Goal: Task Accomplishment & Management: Manage account settings

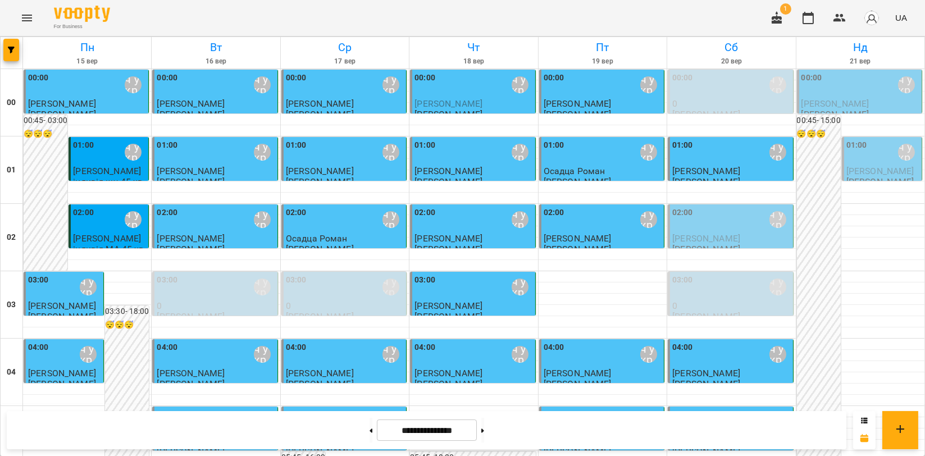
scroll to position [1281, 0]
click at [22, 17] on icon "Menu" at bounding box center [26, 17] width 13 height 13
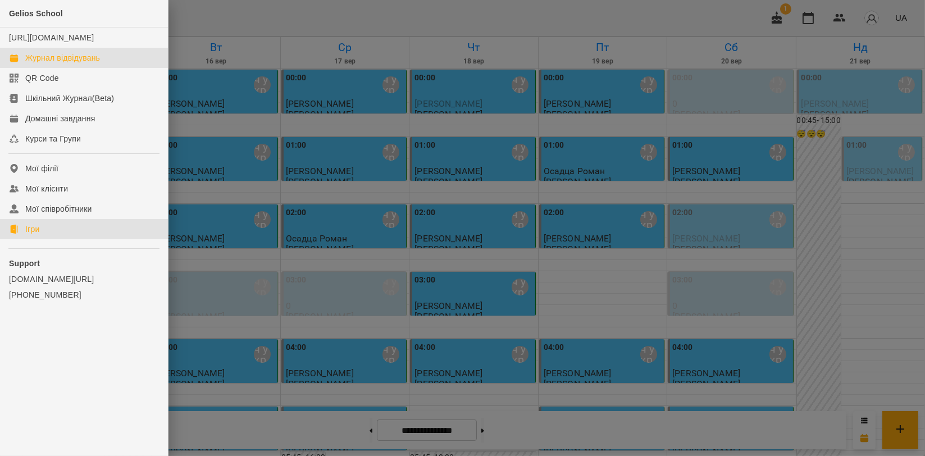
click at [53, 239] on link "Ігри" at bounding box center [84, 229] width 168 height 20
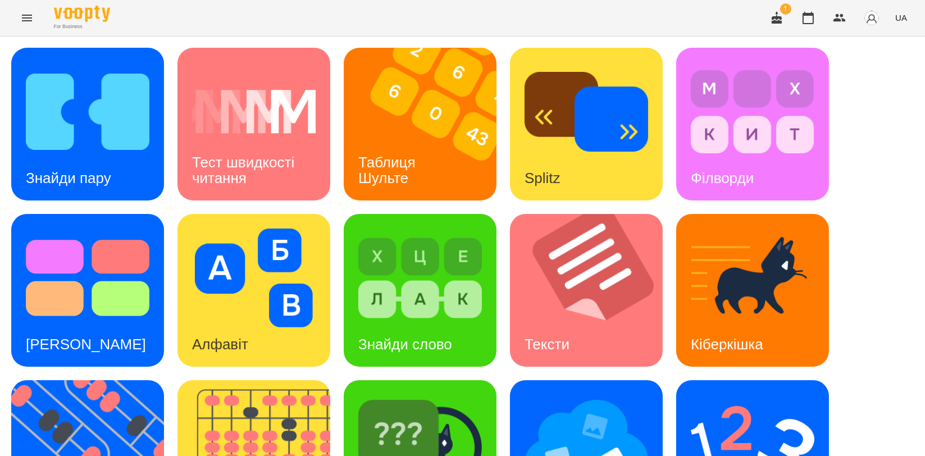
scroll to position [62, 0]
click at [210, 380] on img at bounding box center [260, 456] width 167 height 153
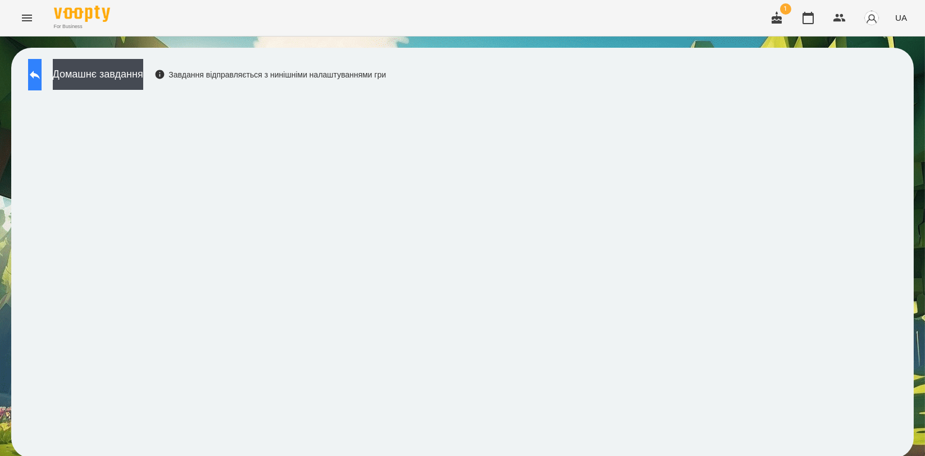
click at [39, 74] on button at bounding box center [34, 74] width 13 height 31
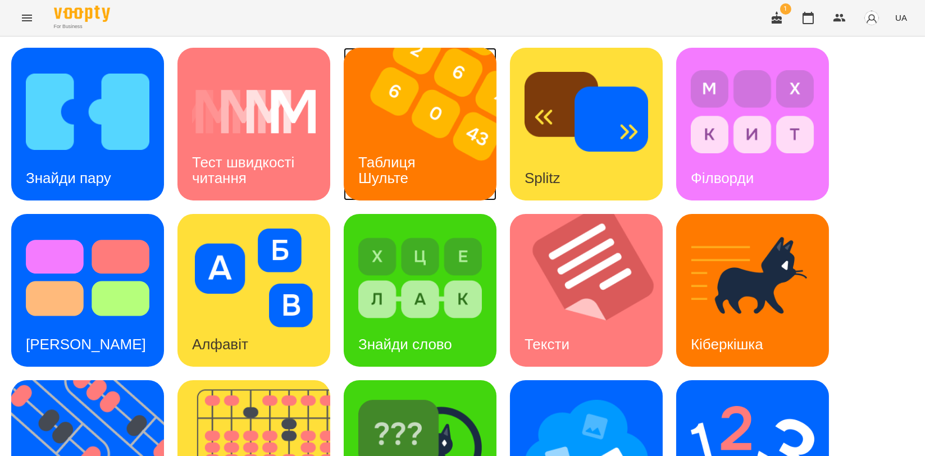
click at [386, 146] on div "Таблиця Шульте" at bounding box center [389, 170] width 90 height 60
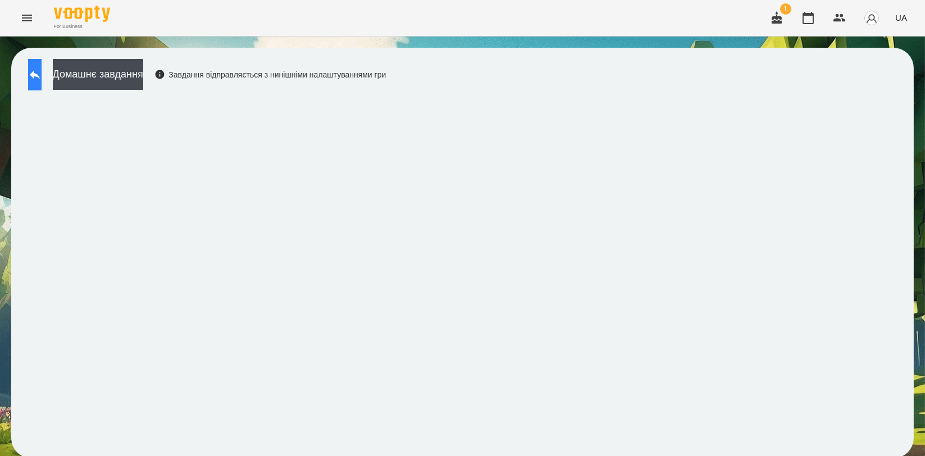
click at [39, 76] on icon at bounding box center [34, 74] width 13 height 13
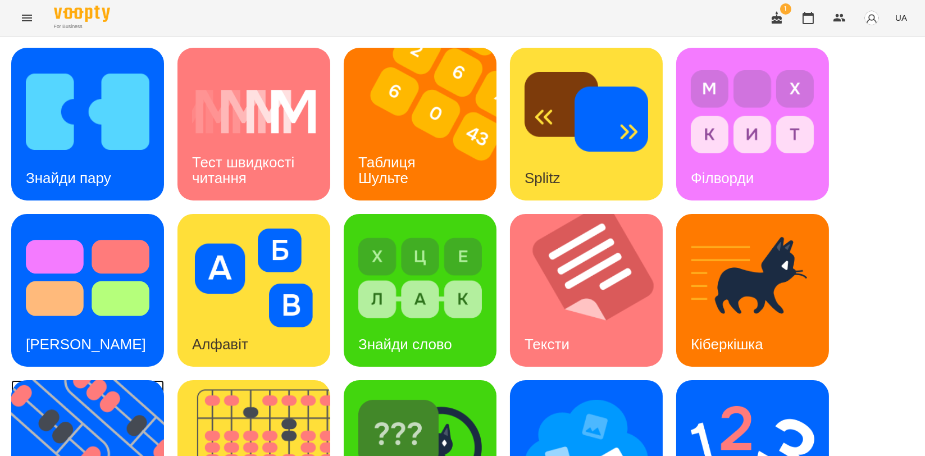
click at [98, 416] on img at bounding box center [94, 456] width 167 height 153
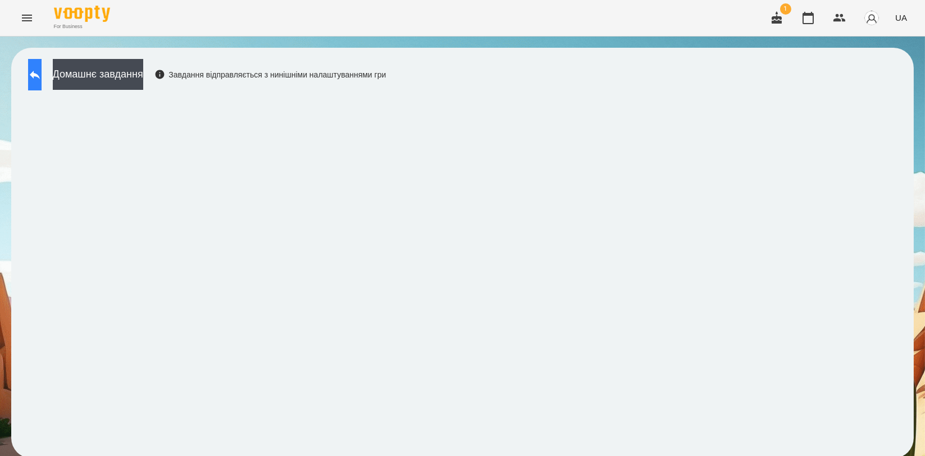
click at [36, 72] on button at bounding box center [34, 74] width 13 height 31
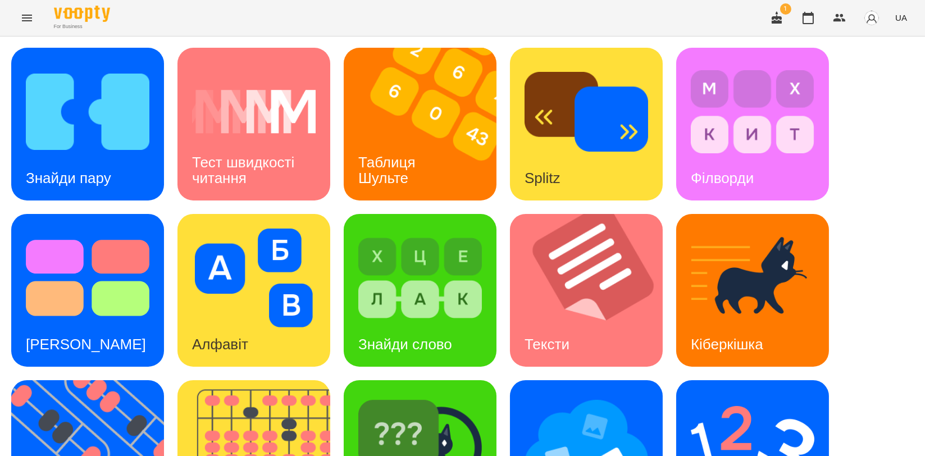
scroll to position [187, 0]
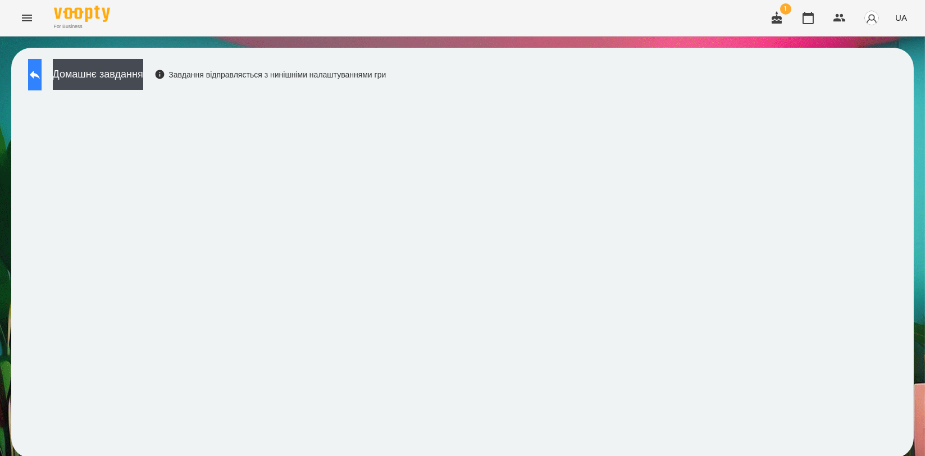
click at [42, 63] on button at bounding box center [34, 74] width 13 height 31
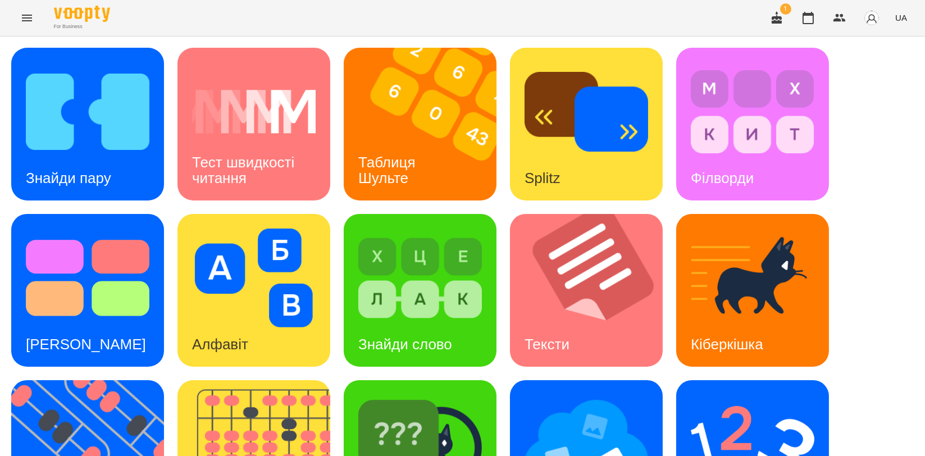
scroll to position [249, 0]
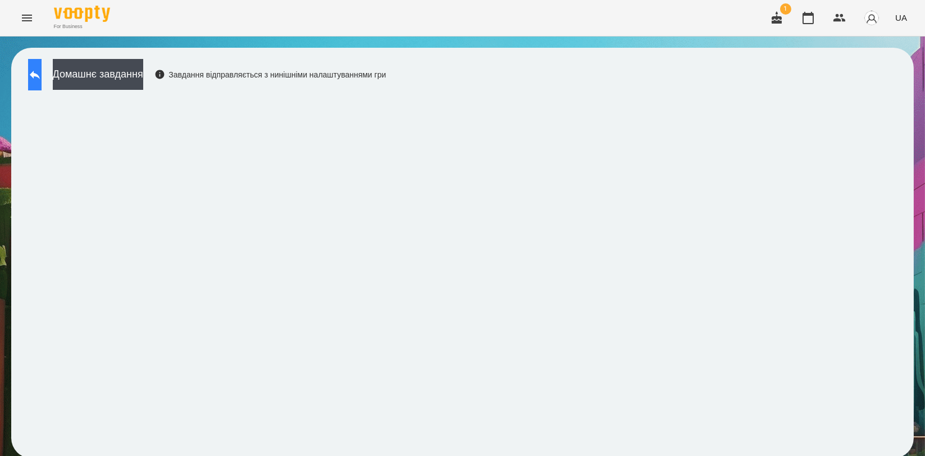
click at [40, 74] on icon at bounding box center [35, 75] width 10 height 8
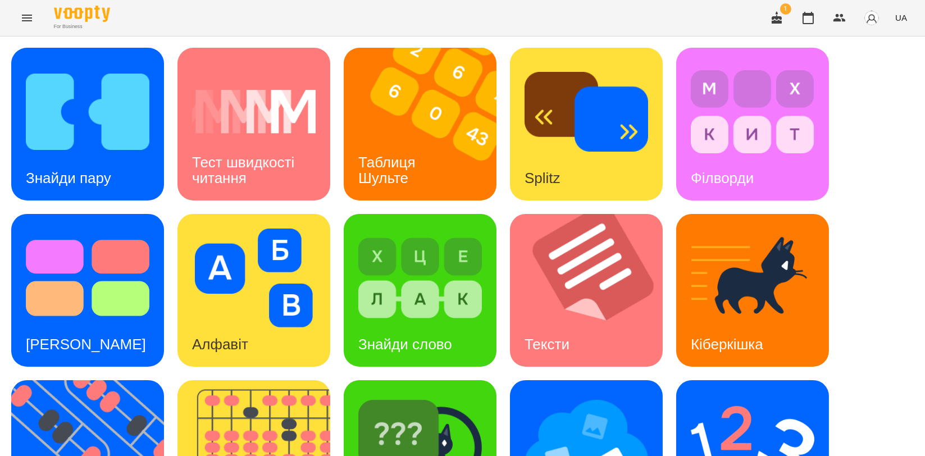
scroll to position [254, 0]
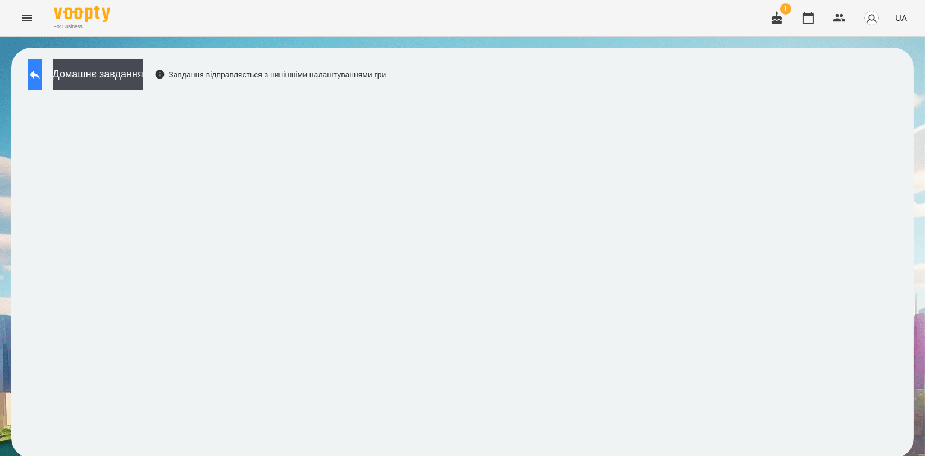
click at [42, 67] on button at bounding box center [34, 74] width 13 height 31
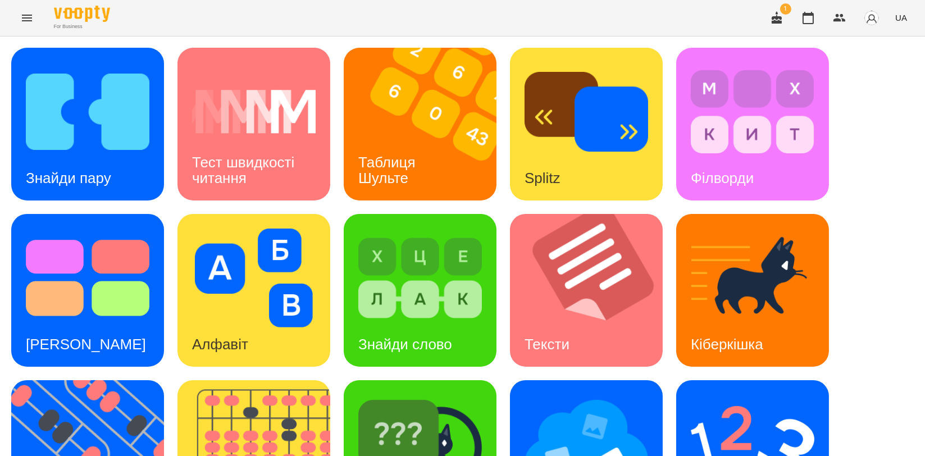
scroll to position [187, 0]
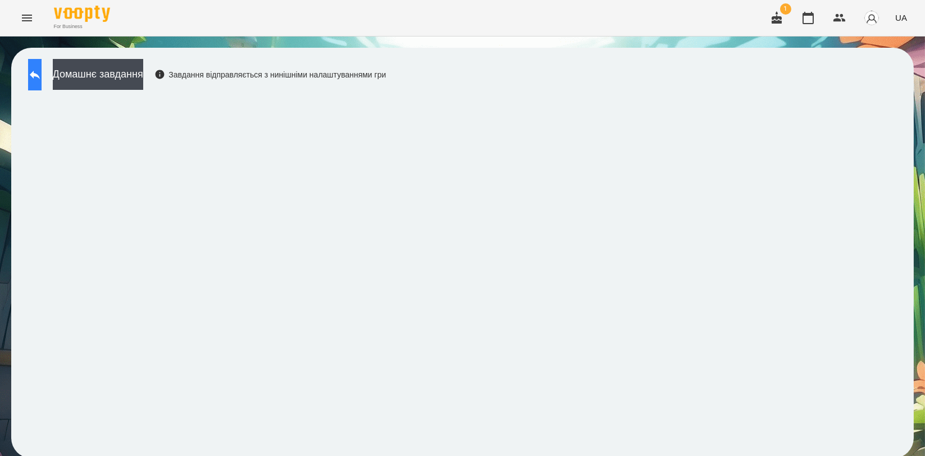
click at [38, 62] on button at bounding box center [34, 74] width 13 height 31
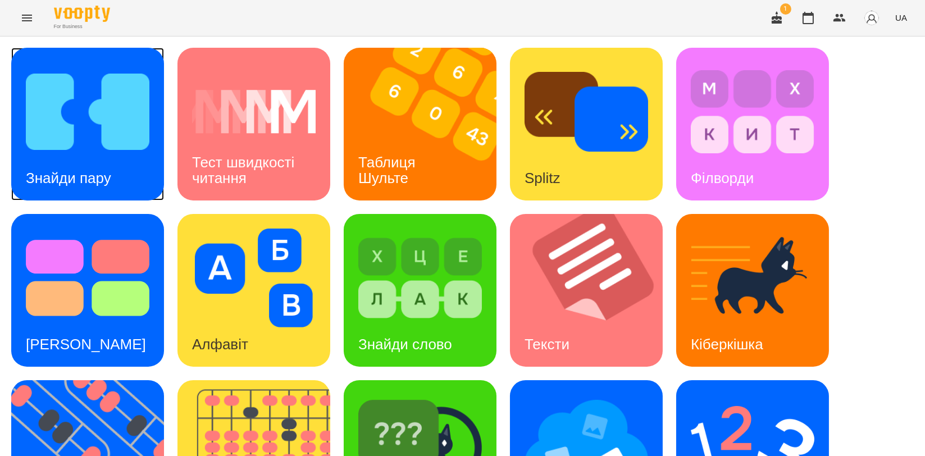
click at [89, 167] on div "Знайди пару" at bounding box center [68, 178] width 115 height 44
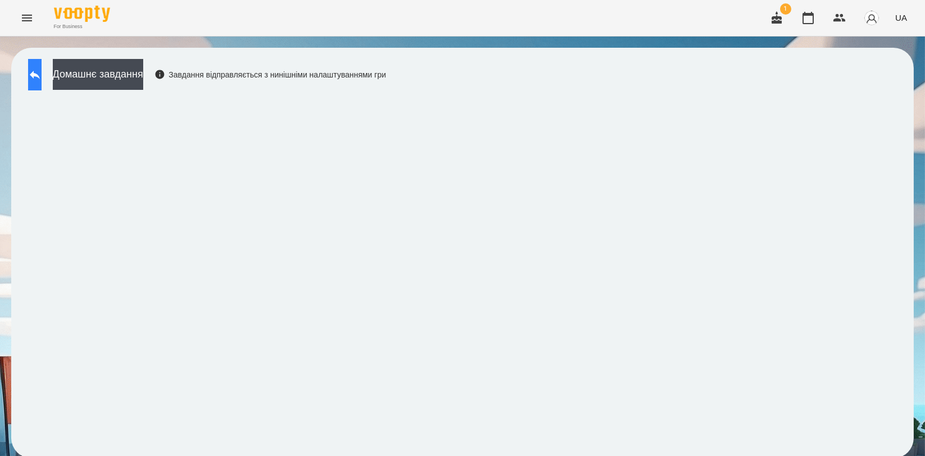
click at [42, 80] on button at bounding box center [34, 74] width 13 height 31
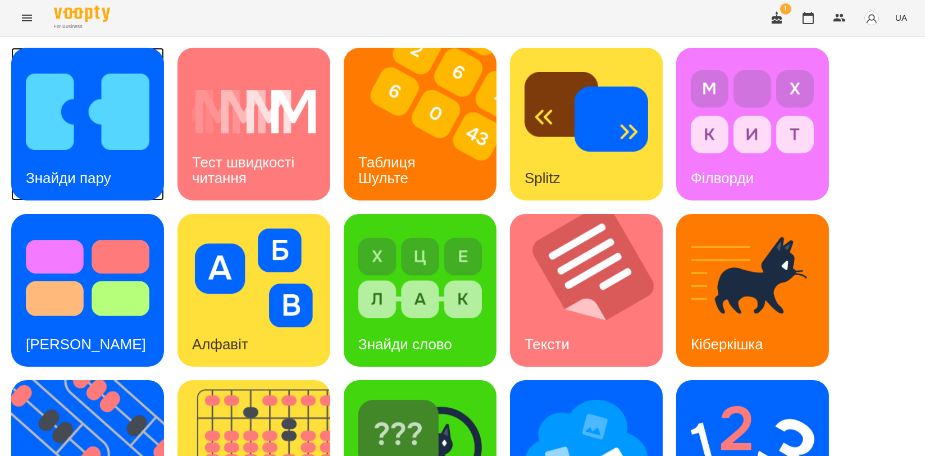
click at [38, 67] on img at bounding box center [88, 111] width 124 height 99
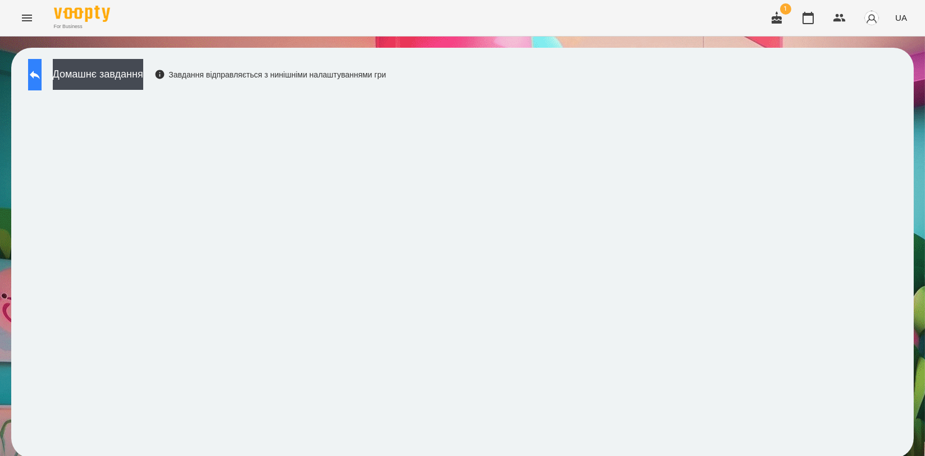
click at [38, 66] on button at bounding box center [34, 74] width 13 height 31
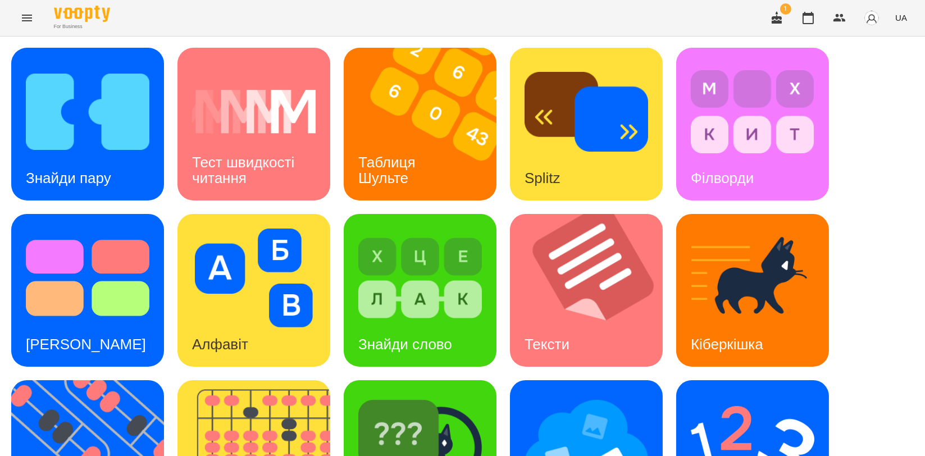
scroll to position [254, 0]
click at [241, 380] on img at bounding box center [260, 456] width 167 height 153
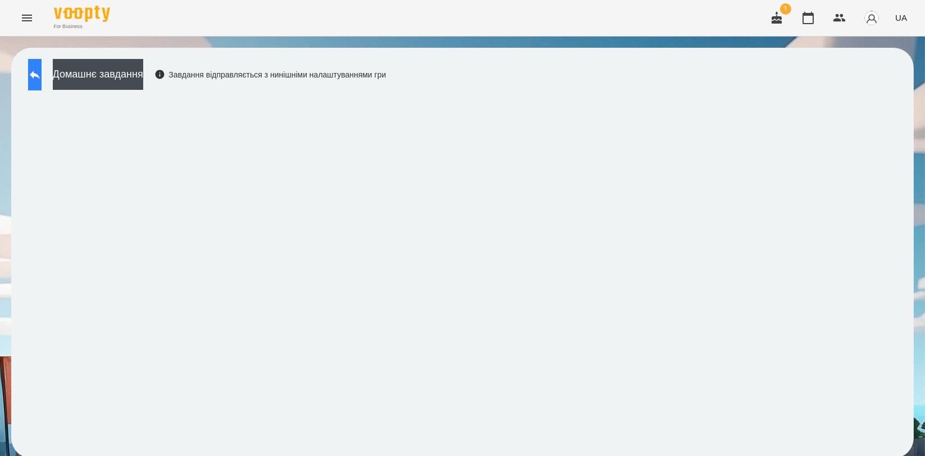
click at [42, 81] on button at bounding box center [34, 74] width 13 height 31
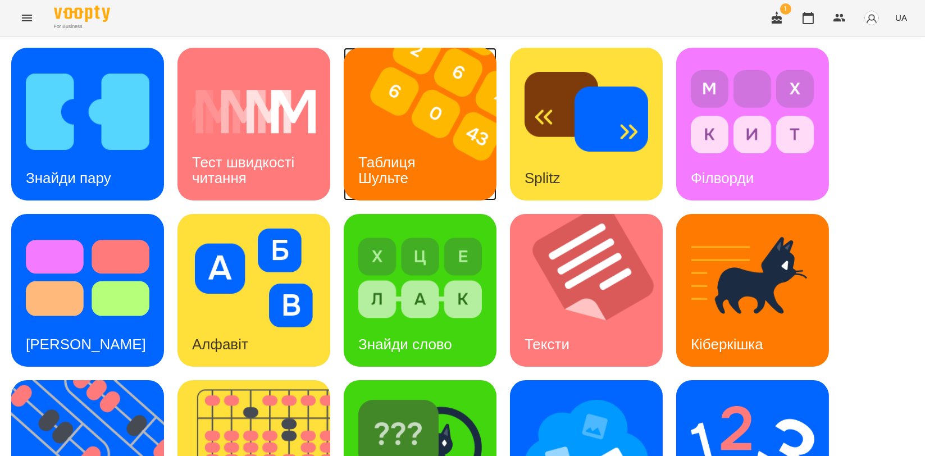
click at [402, 157] on h3 "Таблиця Шульте" at bounding box center [388, 170] width 61 height 32
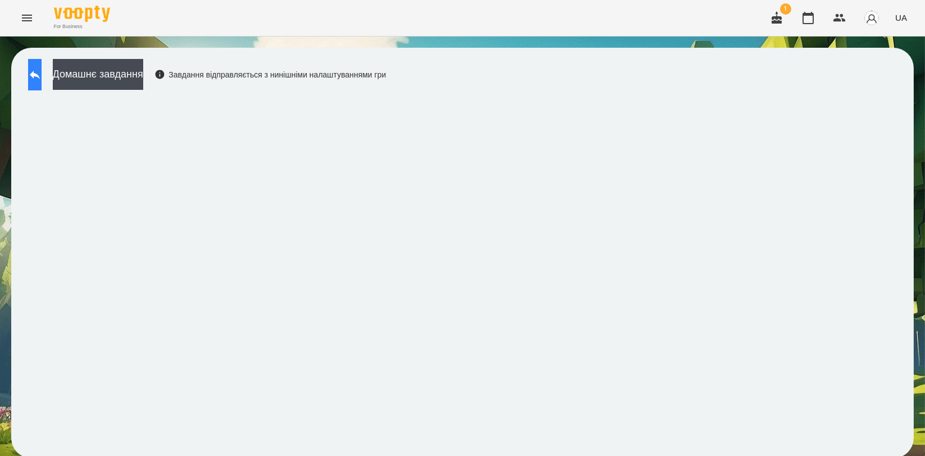
click at [42, 78] on icon at bounding box center [34, 74] width 13 height 13
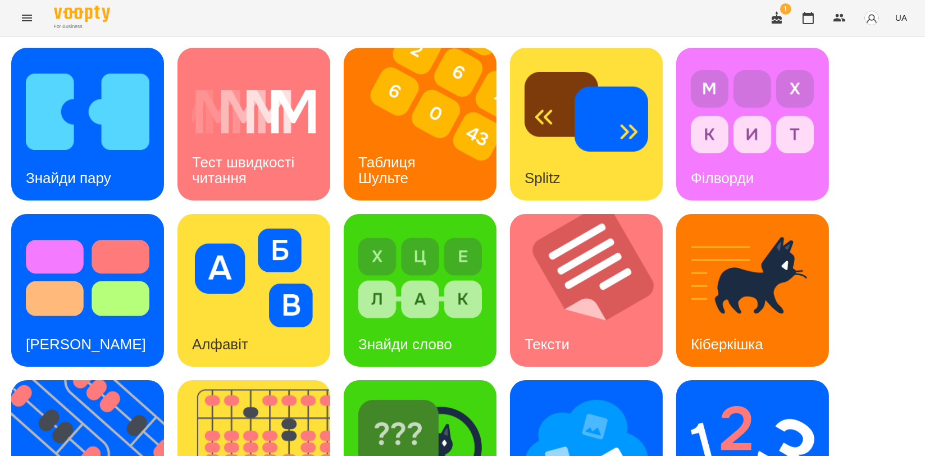
scroll to position [254, 0]
click at [93, 380] on img at bounding box center [94, 456] width 167 height 153
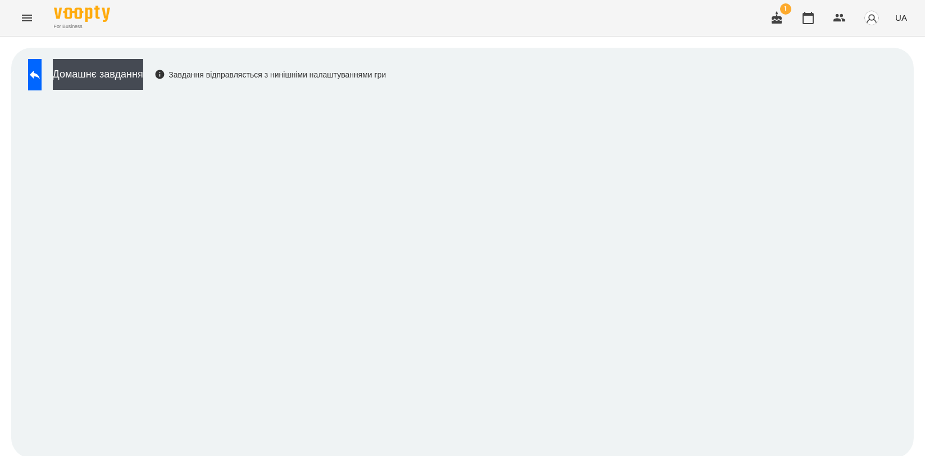
scroll to position [2, 0]
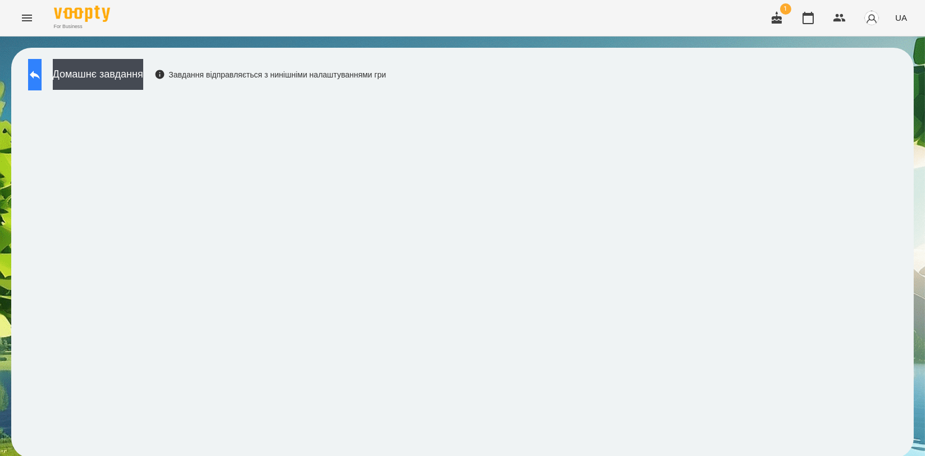
click at [39, 75] on icon at bounding box center [34, 74] width 13 height 13
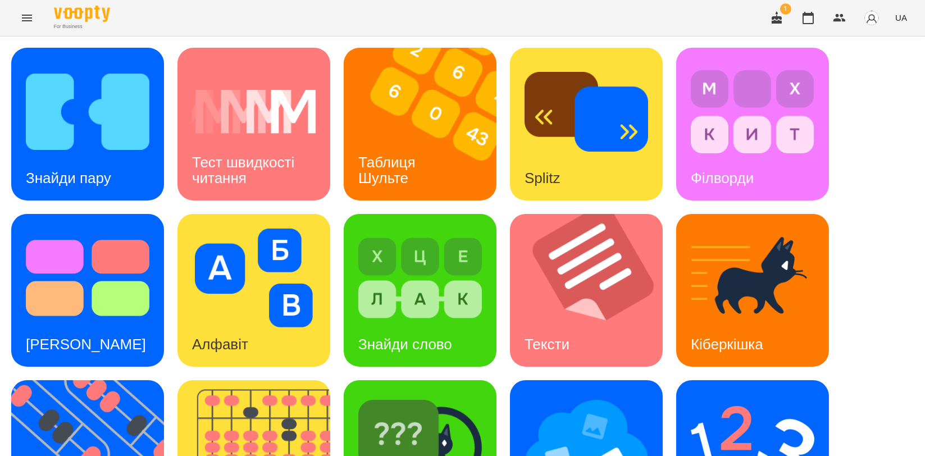
scroll to position [189, 0]
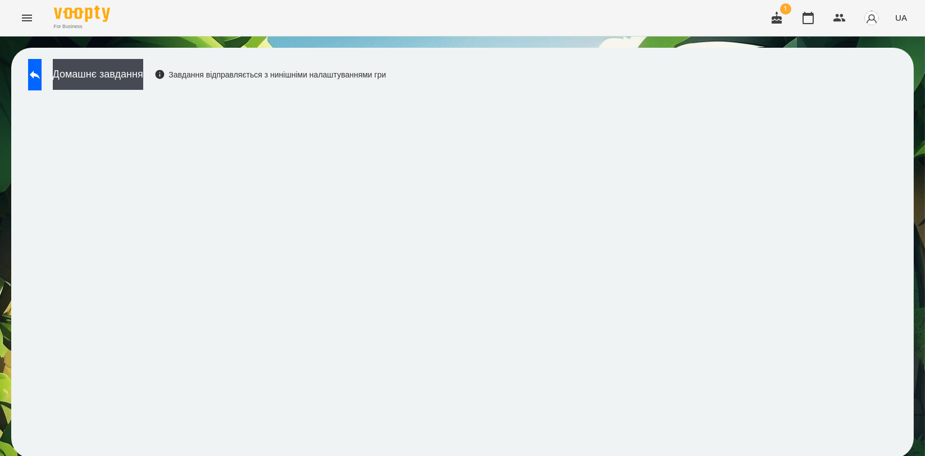
scroll to position [2, 0]
click at [42, 72] on icon at bounding box center [34, 74] width 13 height 13
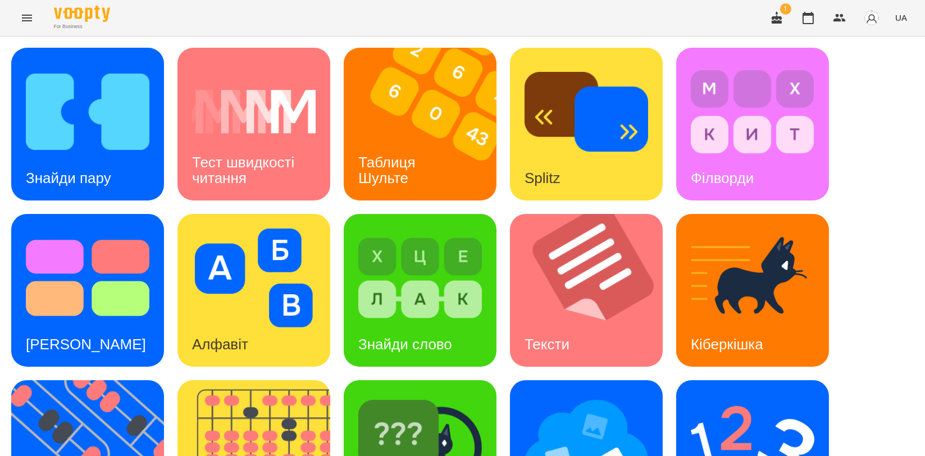
scroll to position [126, 0]
click at [713, 395] on img at bounding box center [753, 444] width 124 height 99
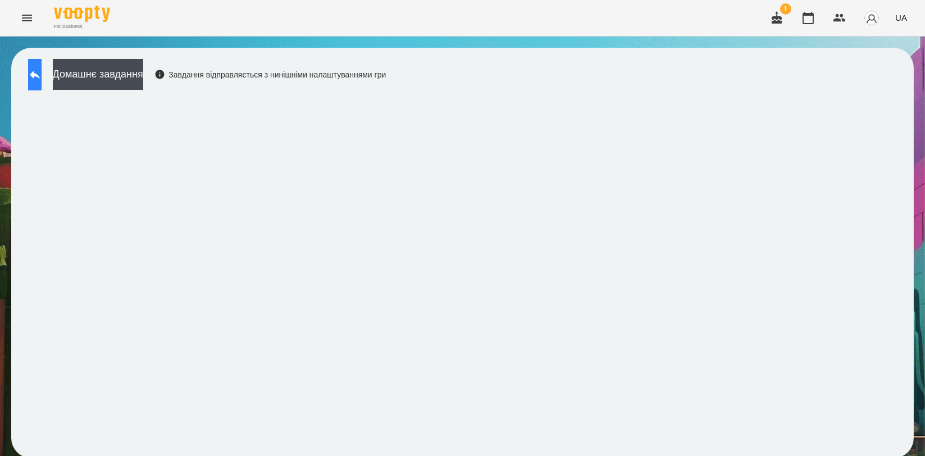
click at [42, 75] on button at bounding box center [34, 74] width 13 height 31
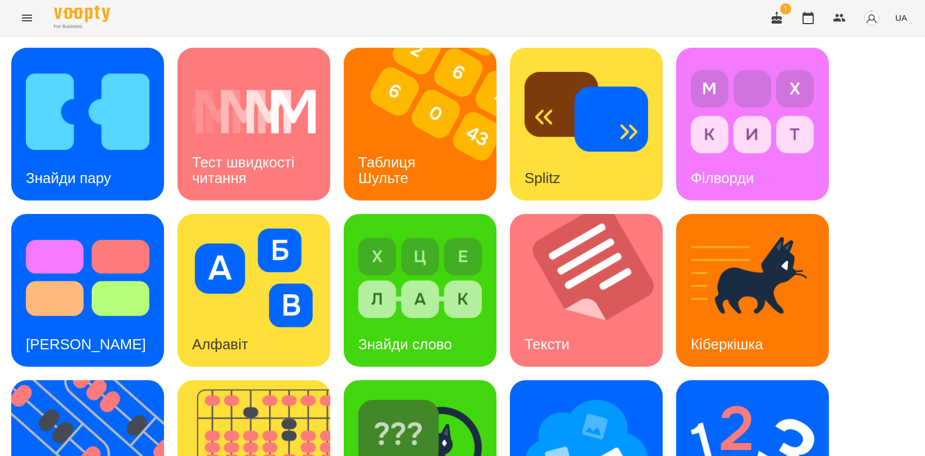
scroll to position [254, 0]
click at [238, 380] on img at bounding box center [260, 456] width 167 height 153
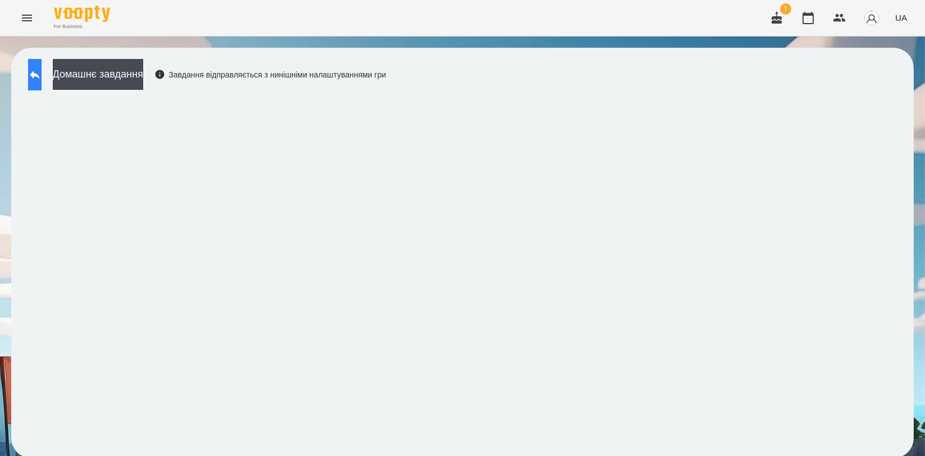
click at [42, 89] on button at bounding box center [34, 74] width 13 height 31
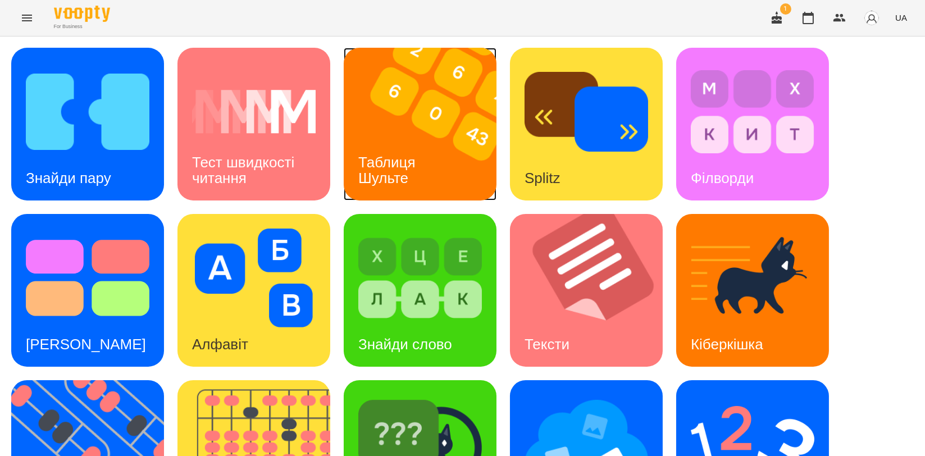
click at [426, 110] on img at bounding box center [427, 124] width 167 height 153
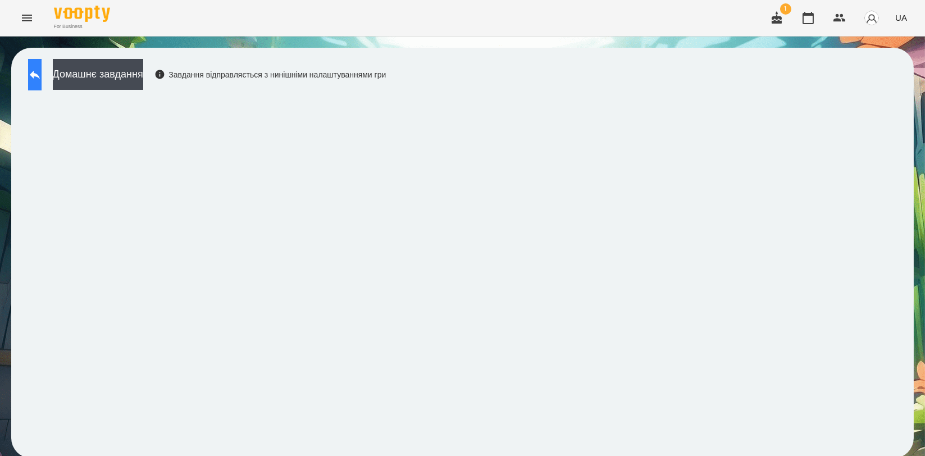
click at [42, 71] on icon at bounding box center [34, 74] width 13 height 13
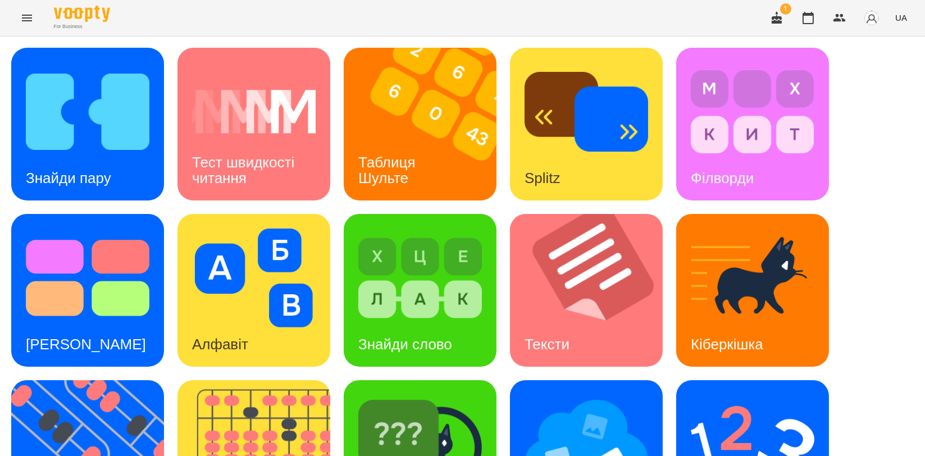
scroll to position [187, 0]
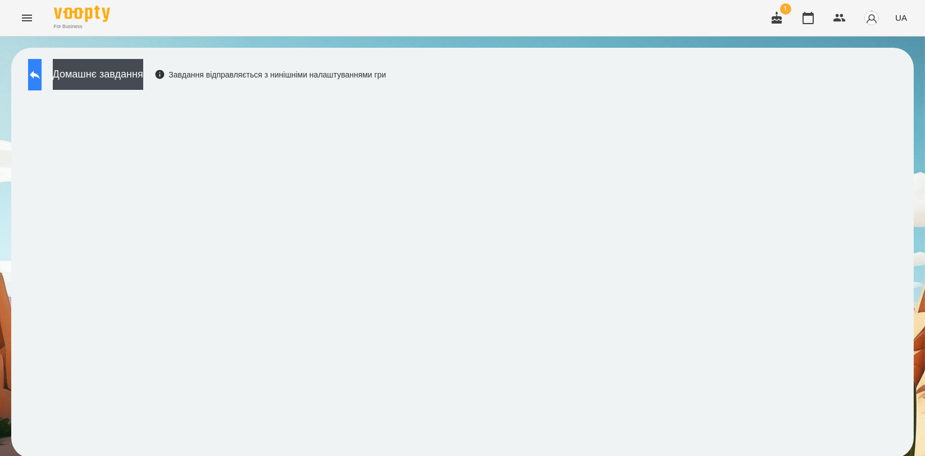
click at [42, 69] on button at bounding box center [34, 74] width 13 height 31
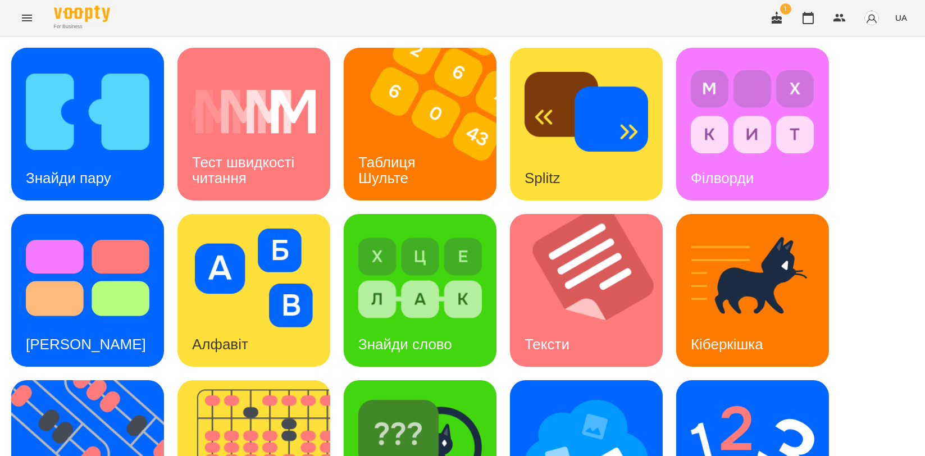
scroll to position [249, 0]
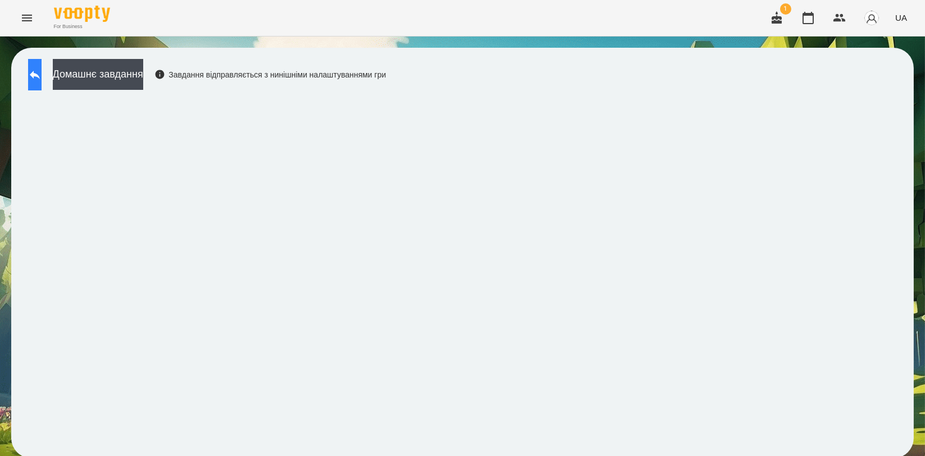
click at [38, 66] on button at bounding box center [34, 74] width 13 height 31
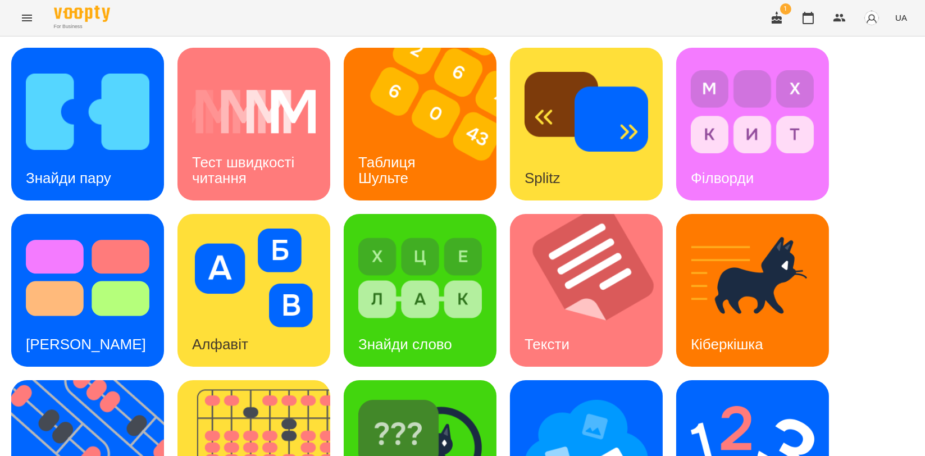
scroll to position [62, 0]
click at [692, 395] on img at bounding box center [753, 444] width 124 height 99
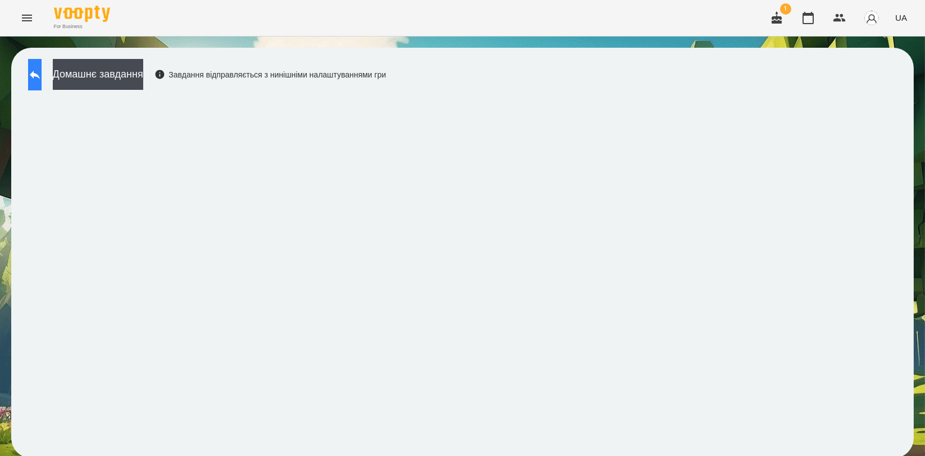
click at [34, 73] on button at bounding box center [34, 74] width 13 height 31
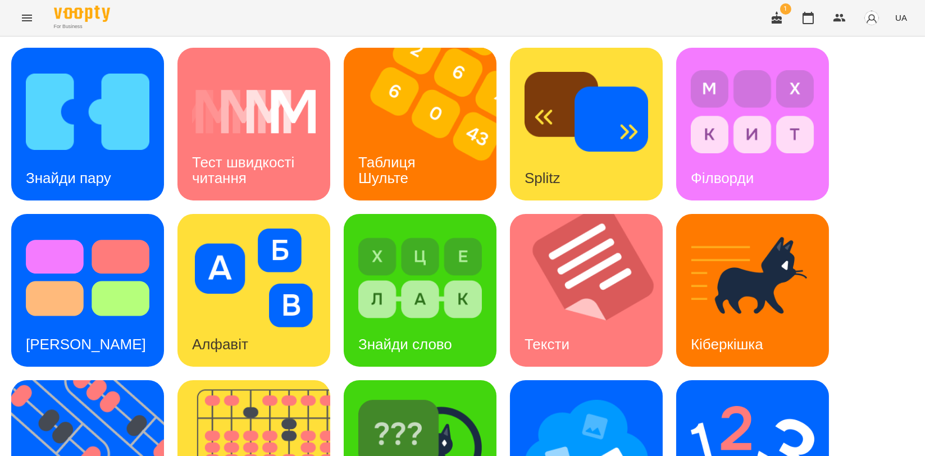
scroll to position [249, 0]
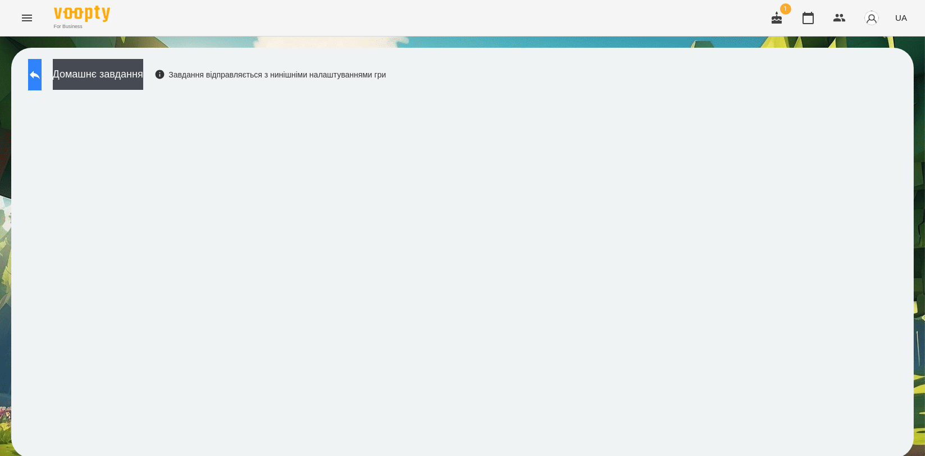
click at [40, 74] on icon at bounding box center [35, 75] width 10 height 8
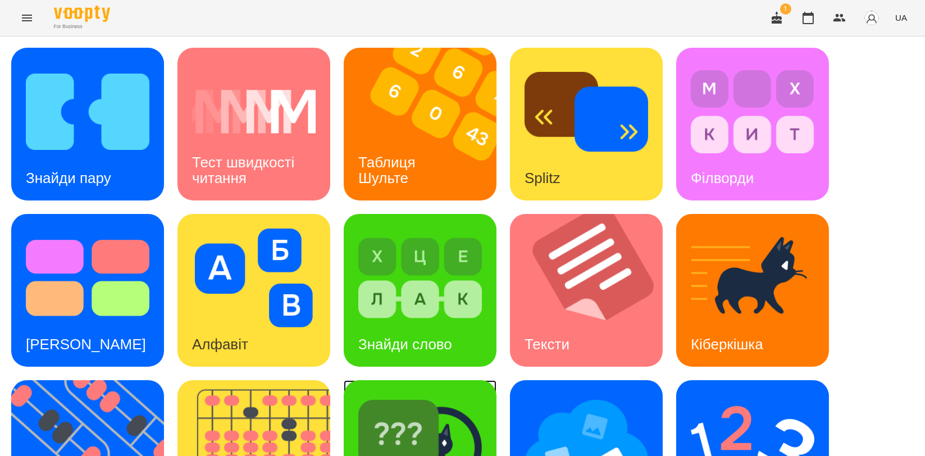
click at [469, 448] on img at bounding box center [420, 444] width 124 height 99
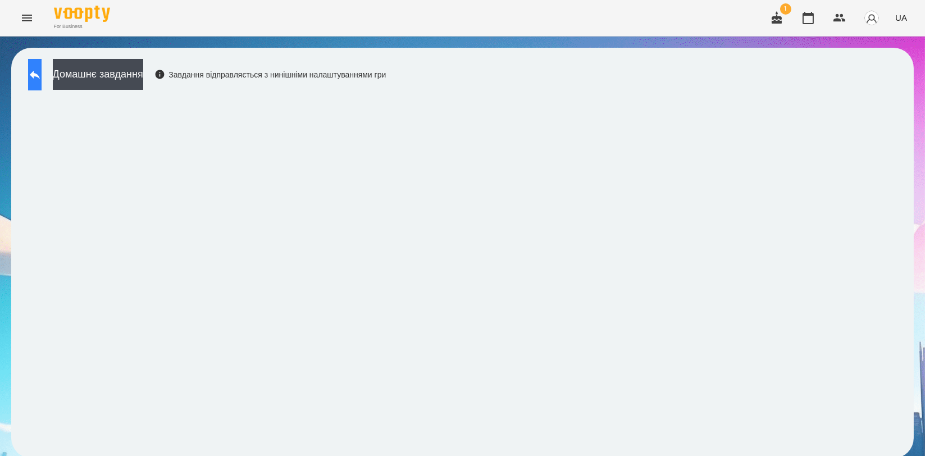
click at [35, 72] on button at bounding box center [34, 74] width 13 height 31
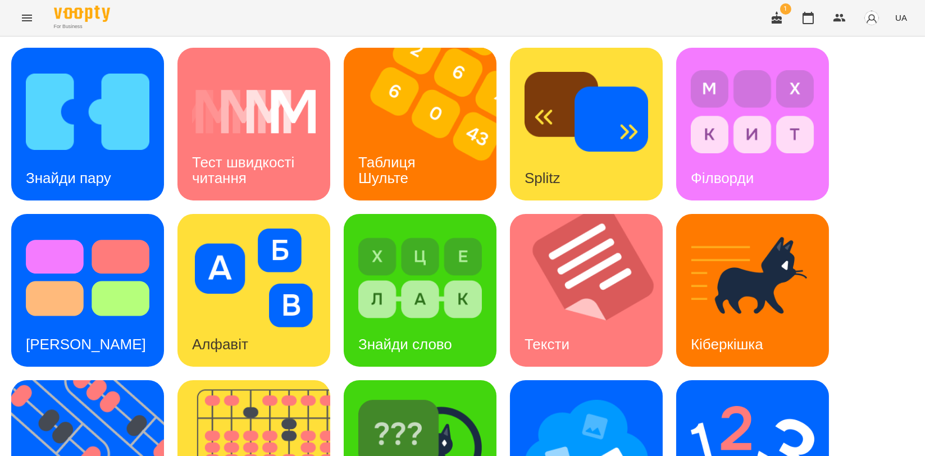
scroll to position [249, 0]
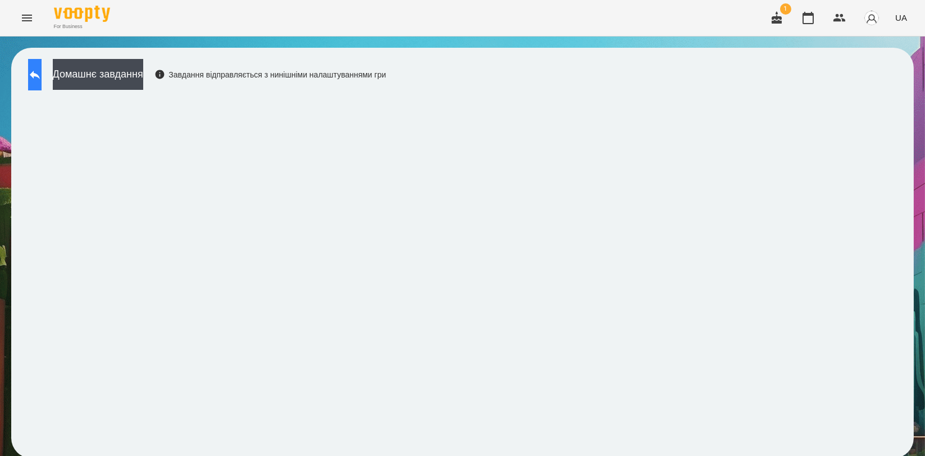
click at [42, 62] on button at bounding box center [34, 74] width 13 height 31
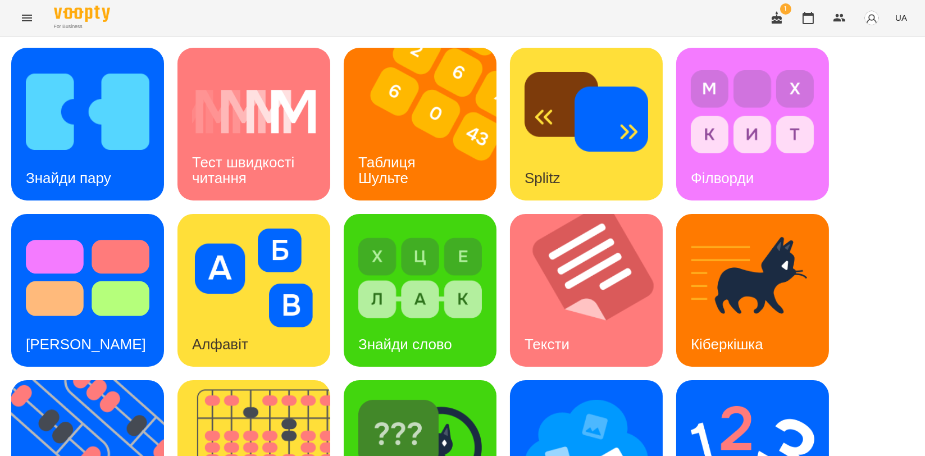
scroll to position [254, 0]
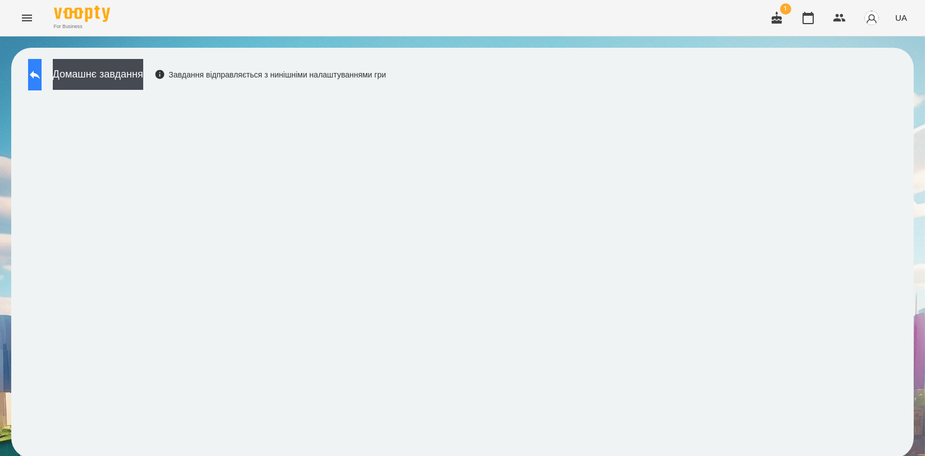
click at [42, 63] on button at bounding box center [34, 74] width 13 height 31
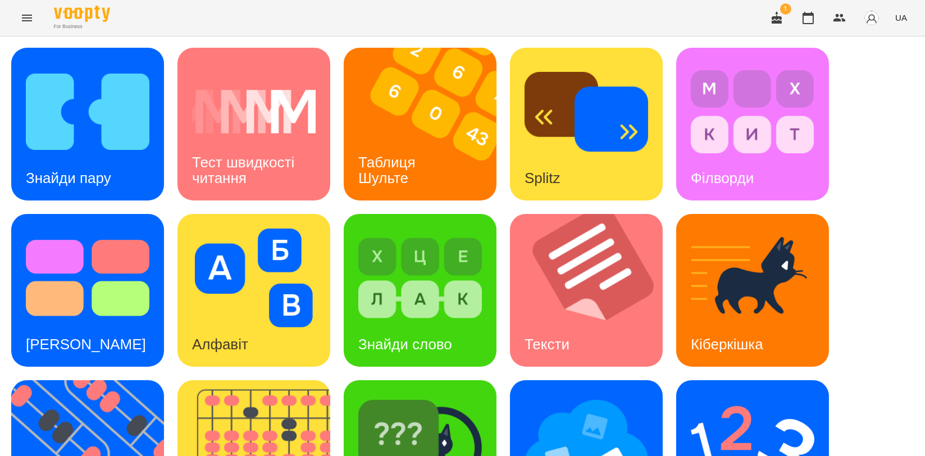
scroll to position [187, 0]
click at [93, 380] on img at bounding box center [94, 456] width 167 height 153
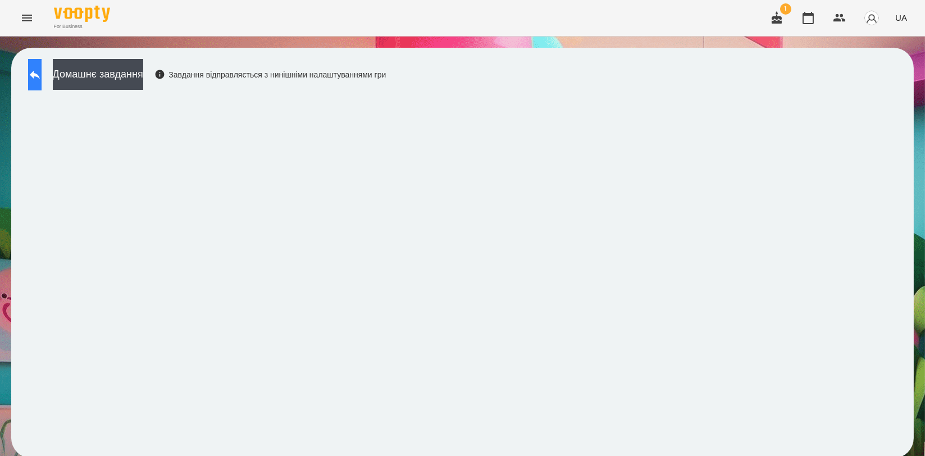
click at [42, 69] on icon at bounding box center [34, 74] width 13 height 13
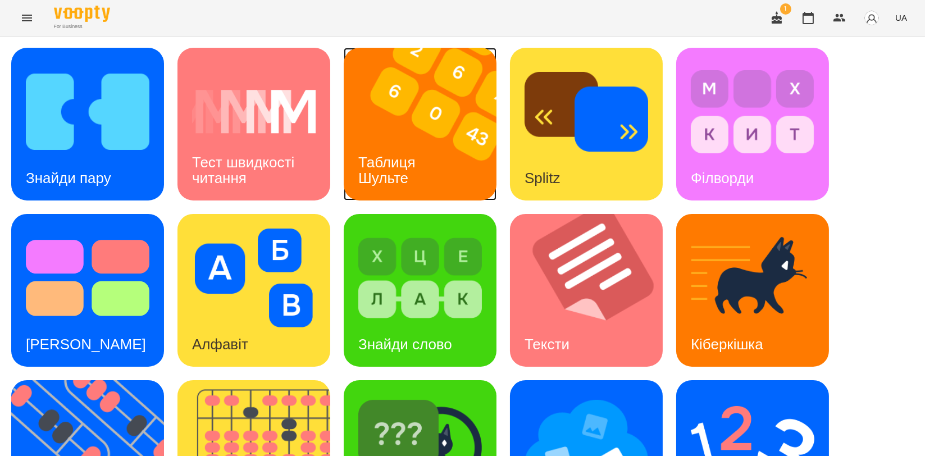
click at [443, 134] on img at bounding box center [427, 124] width 167 height 153
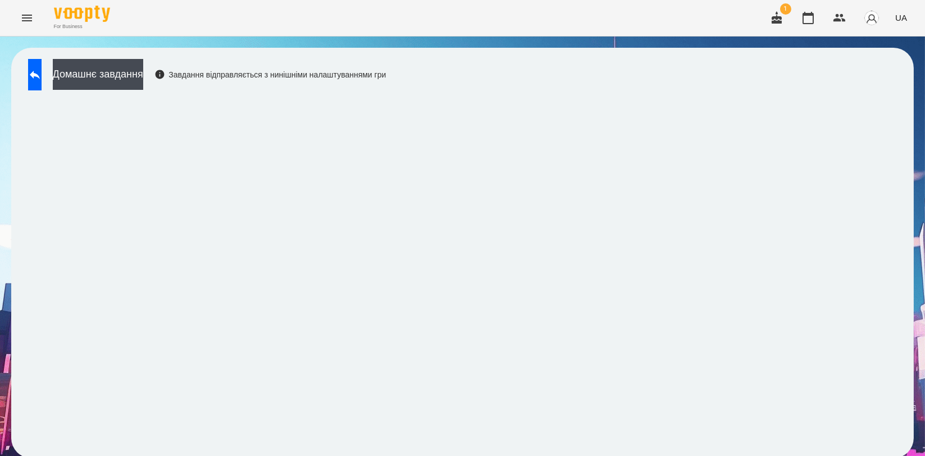
click at [31, 57] on div "Домашнє завдання Завдання відправляється з нинішніми налаштуваннями гри" at bounding box center [462, 253] width 903 height 411
click at [38, 66] on button at bounding box center [34, 74] width 13 height 31
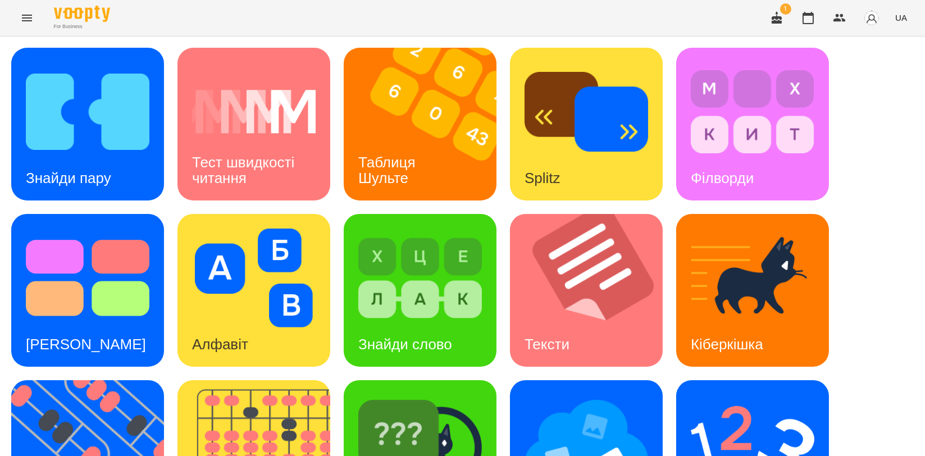
scroll to position [254, 0]
click at [147, 380] on img at bounding box center [94, 456] width 167 height 153
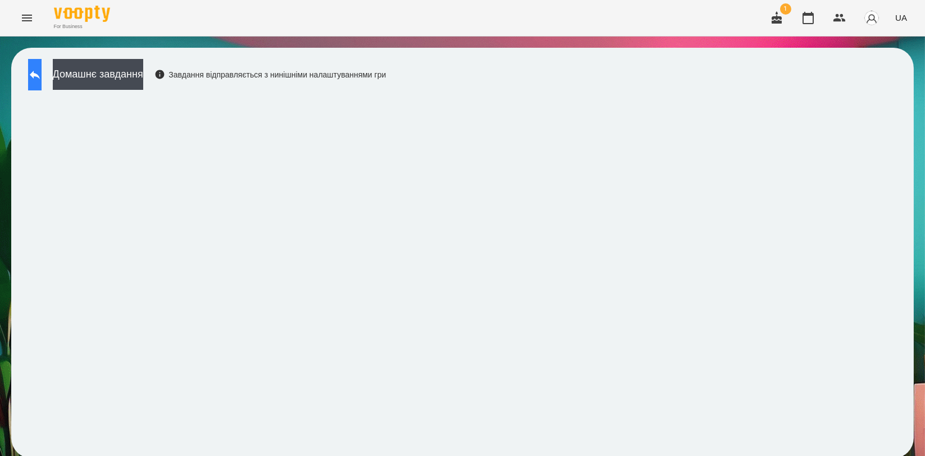
click at [39, 79] on icon at bounding box center [34, 74] width 13 height 13
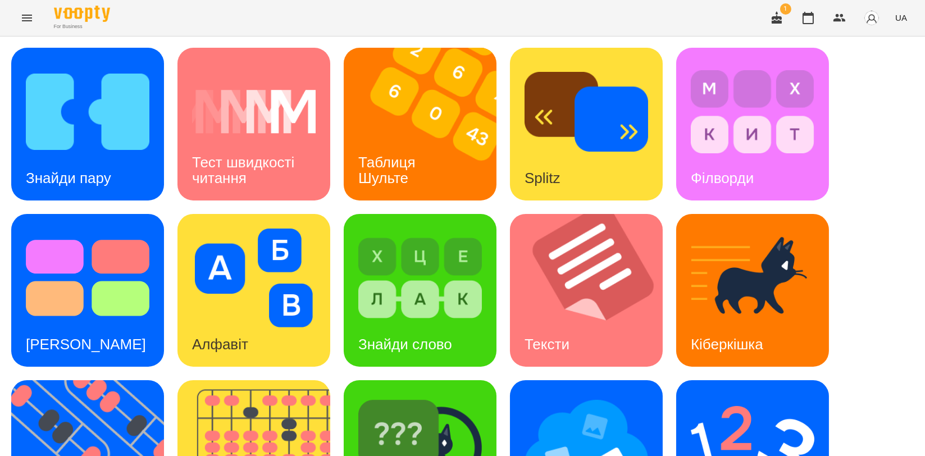
scroll to position [192, 0]
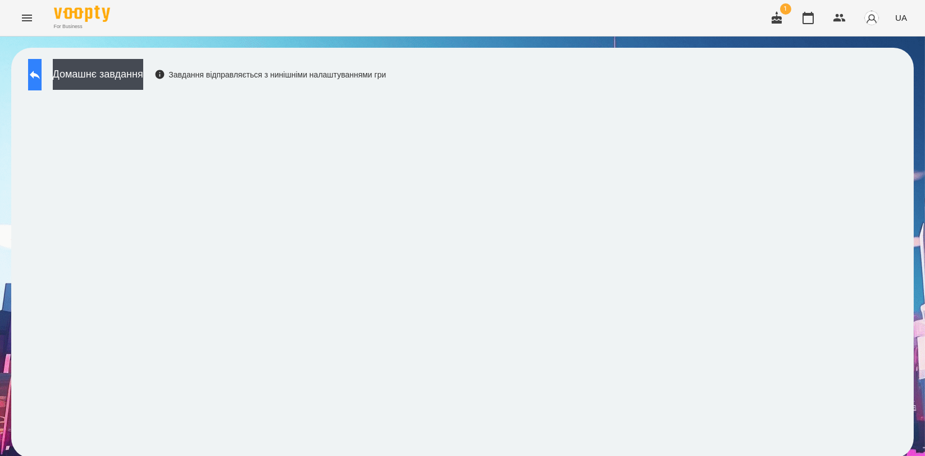
click at [42, 69] on icon at bounding box center [34, 74] width 13 height 13
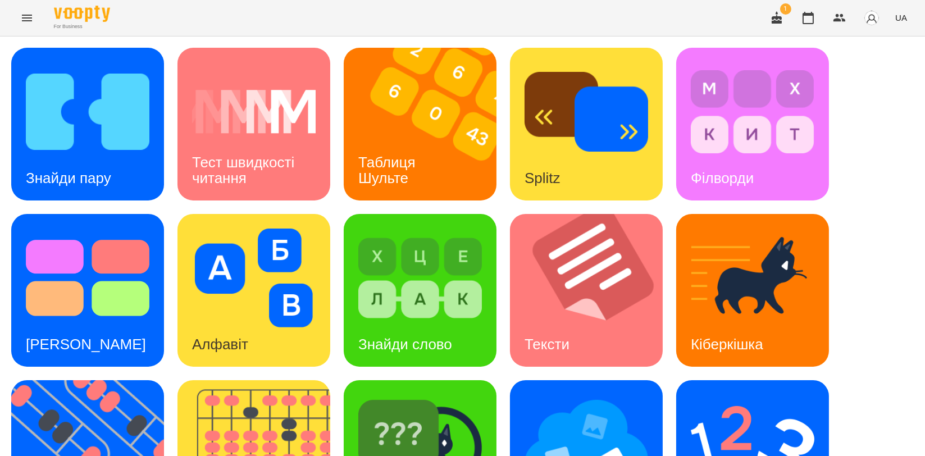
scroll to position [62, 0]
click at [734, 395] on img at bounding box center [753, 444] width 124 height 99
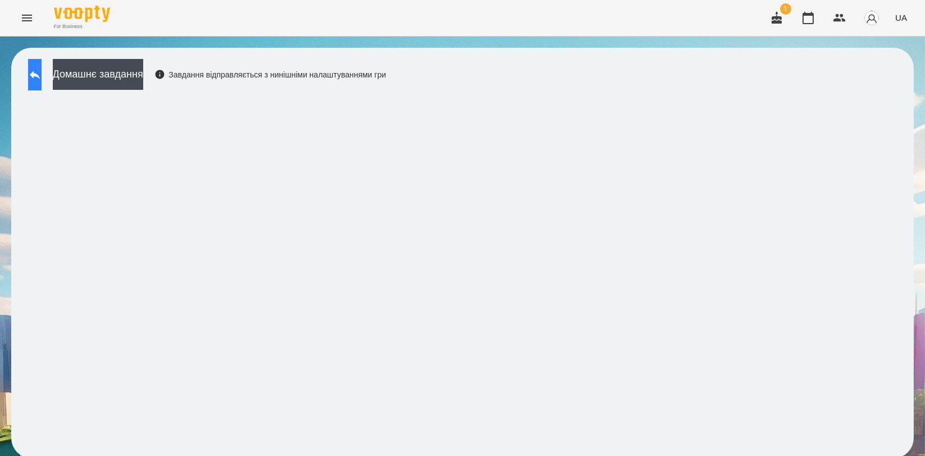
click at [42, 79] on icon at bounding box center [34, 74] width 13 height 13
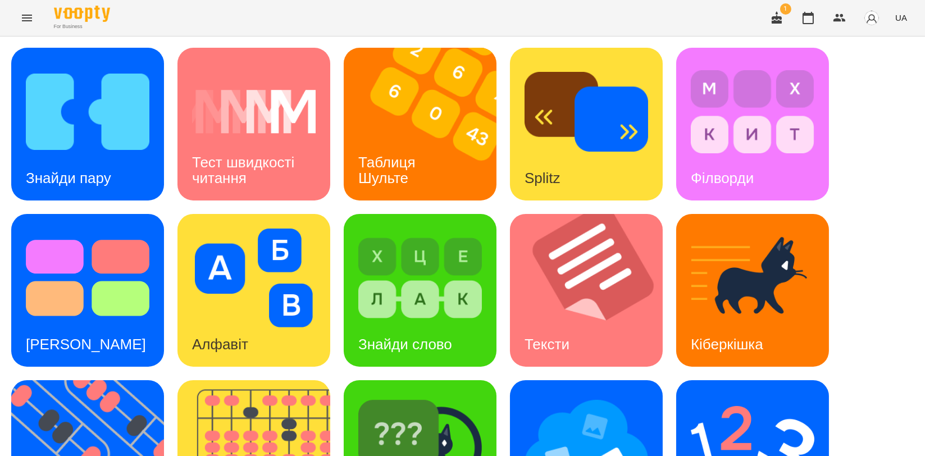
scroll to position [254, 0]
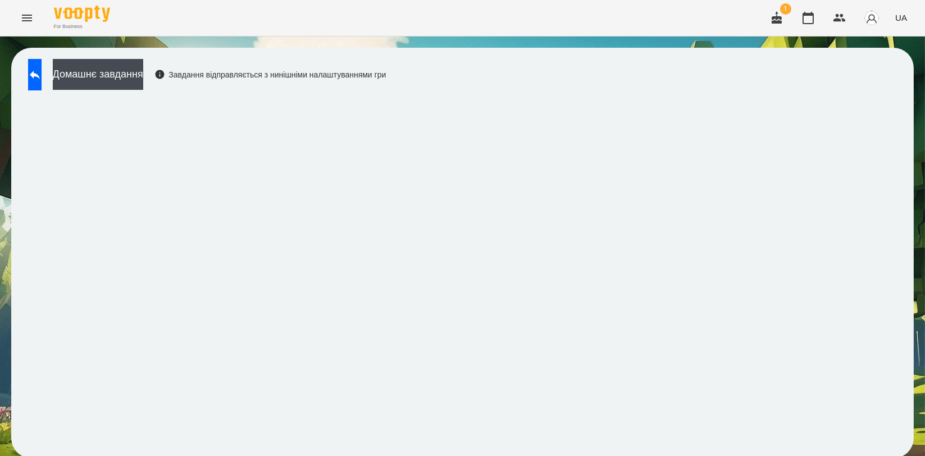
scroll to position [2, 0]
click at [34, 76] on button at bounding box center [34, 74] width 13 height 31
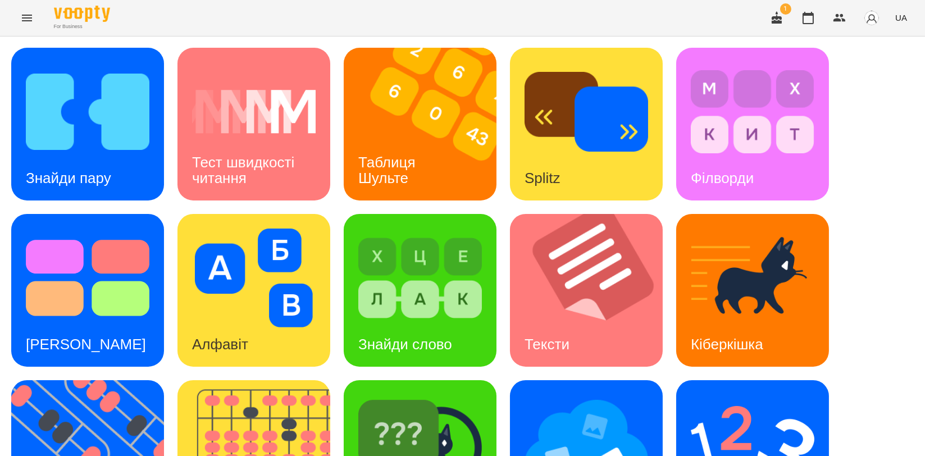
scroll to position [254, 0]
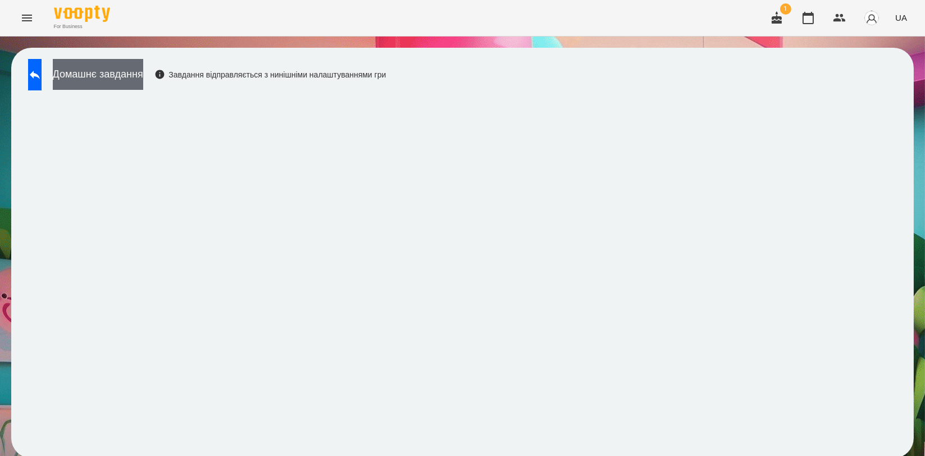
click at [75, 75] on button "Домашнє завдання" at bounding box center [98, 74] width 90 height 31
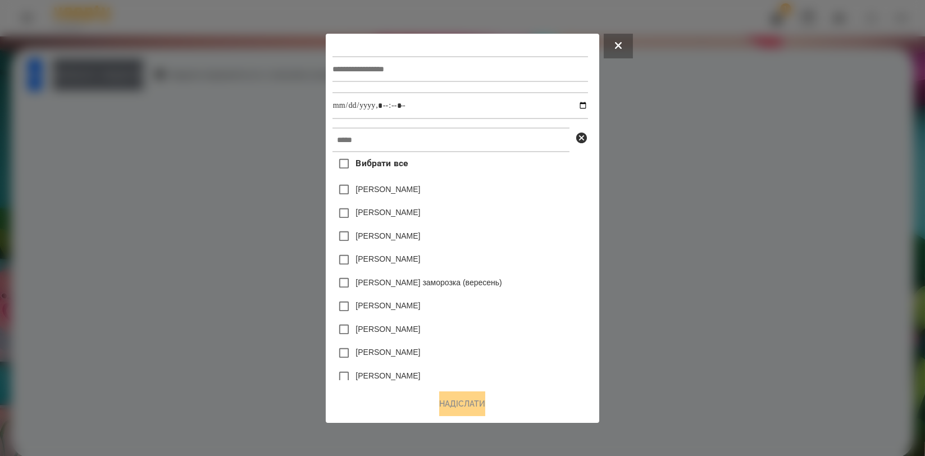
click at [62, 76] on div at bounding box center [462, 228] width 925 height 456
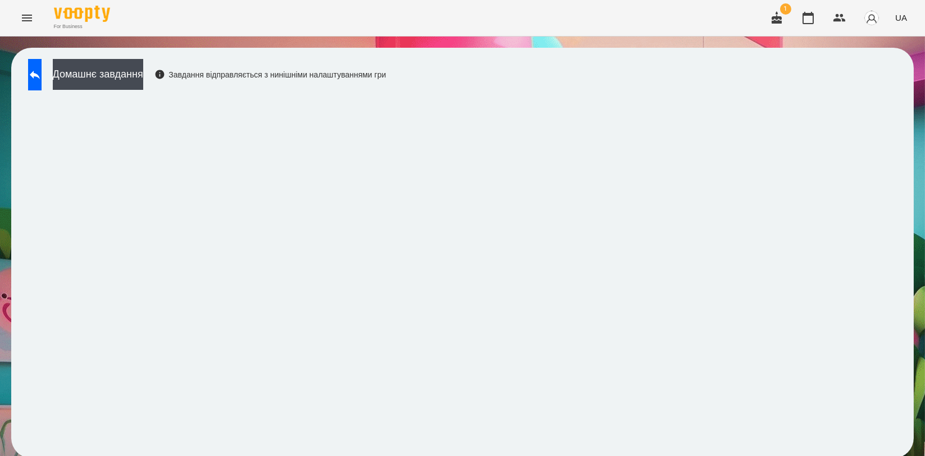
click at [40, 75] on icon at bounding box center [35, 75] width 10 height 8
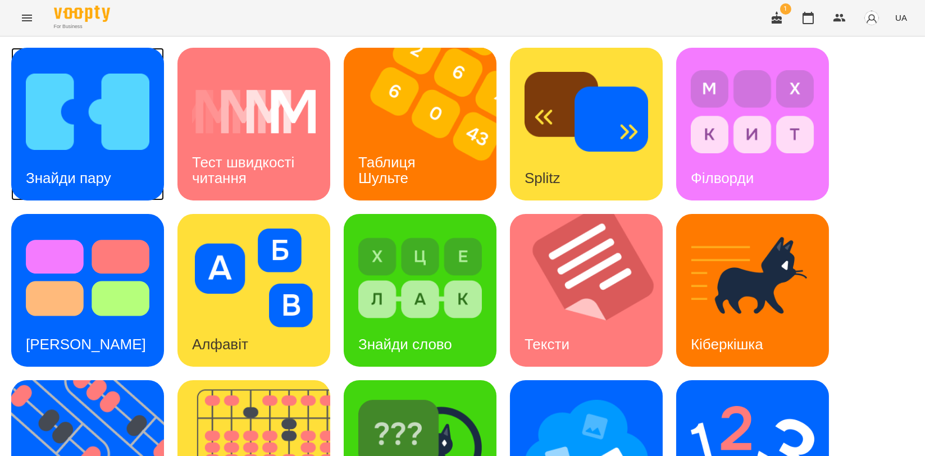
click at [81, 146] on img at bounding box center [88, 111] width 124 height 99
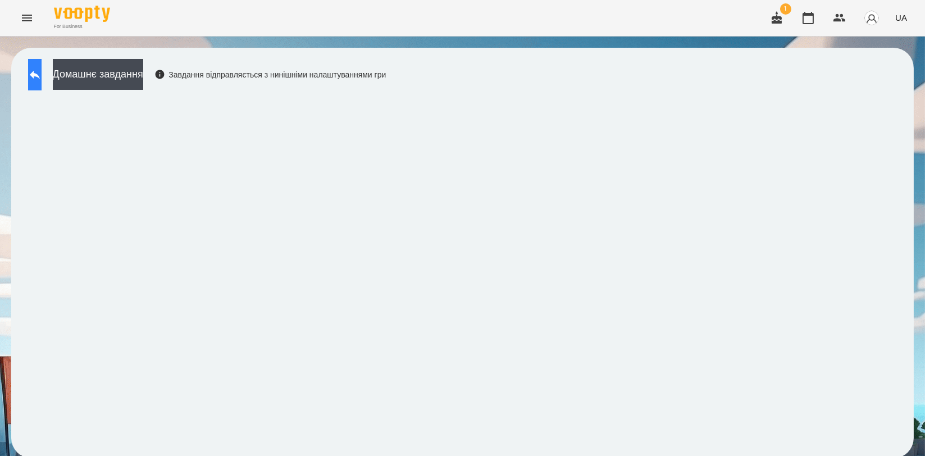
click at [37, 79] on button at bounding box center [34, 74] width 13 height 31
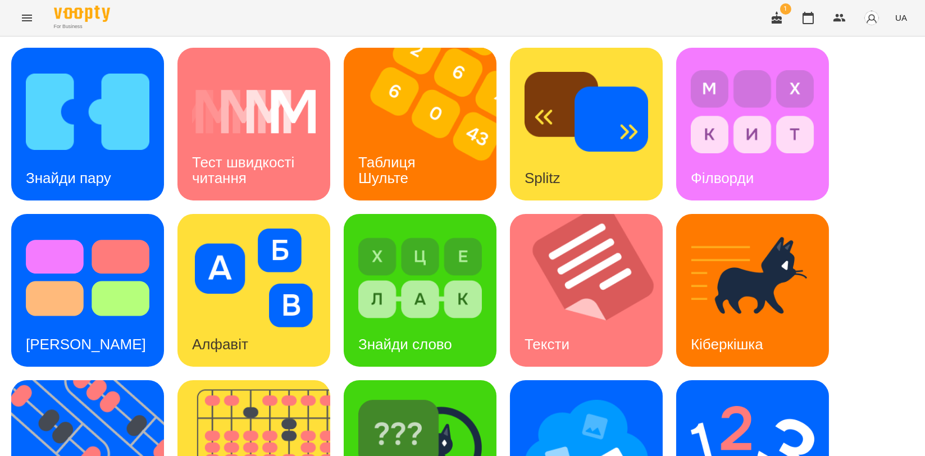
scroll to position [249, 0]
click at [640, 380] on div "Мнемотехніка" at bounding box center [586, 456] width 153 height 153
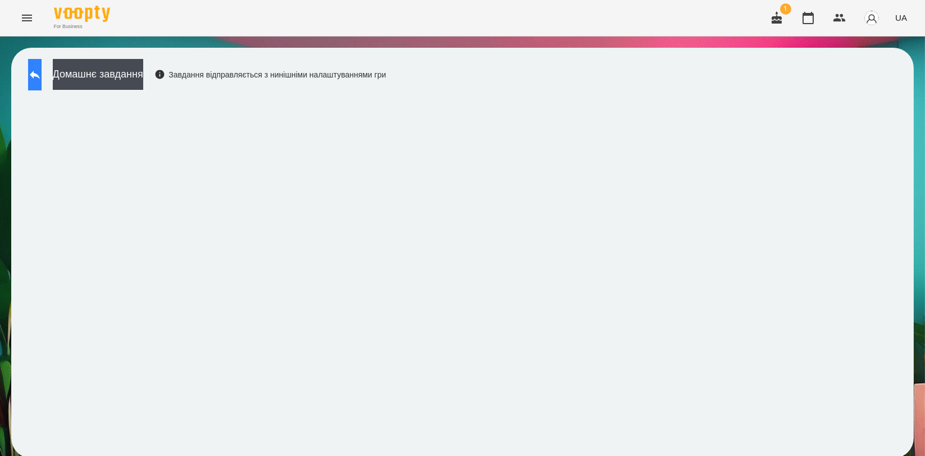
click at [42, 69] on button at bounding box center [34, 74] width 13 height 31
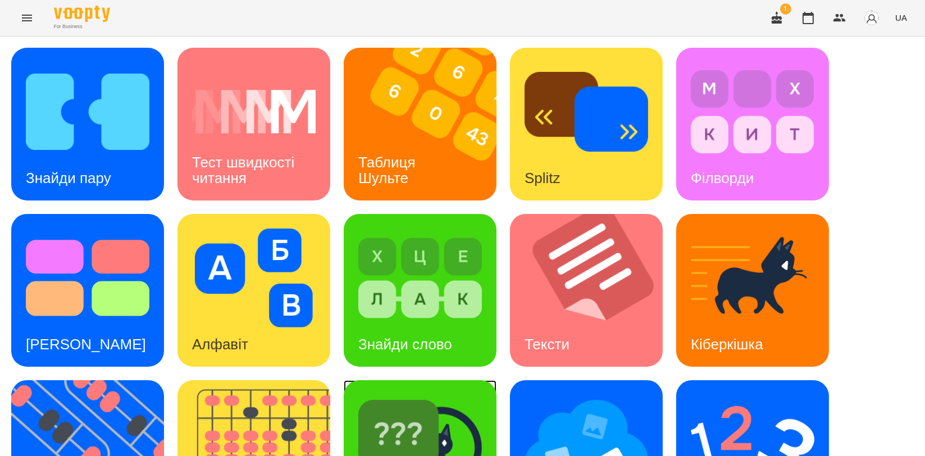
click at [394, 412] on img at bounding box center [420, 444] width 124 height 99
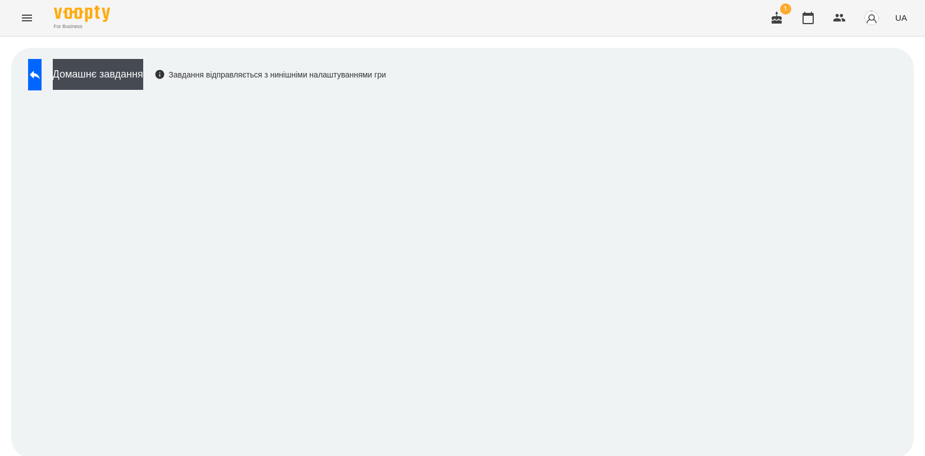
scroll to position [2, 0]
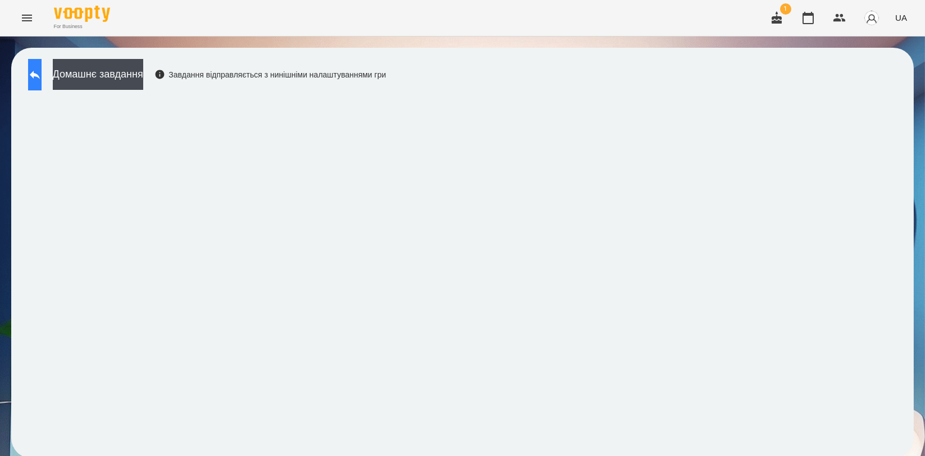
click at [42, 77] on icon at bounding box center [34, 74] width 13 height 13
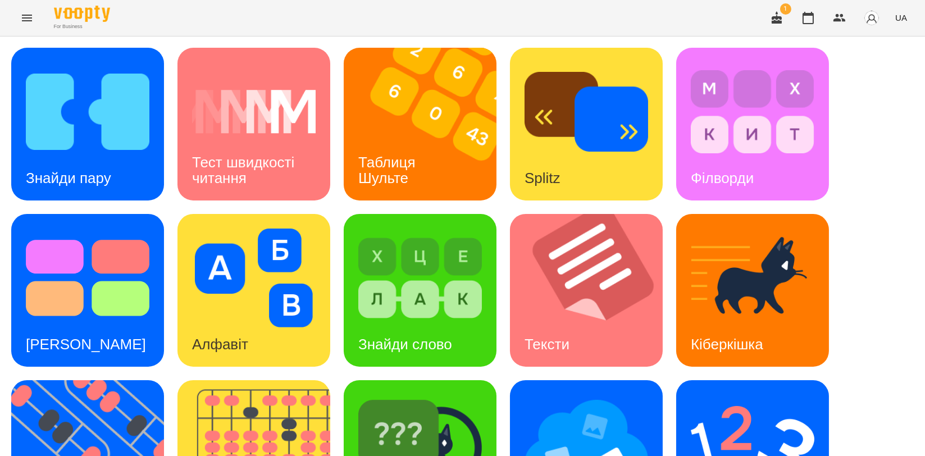
scroll to position [254, 0]
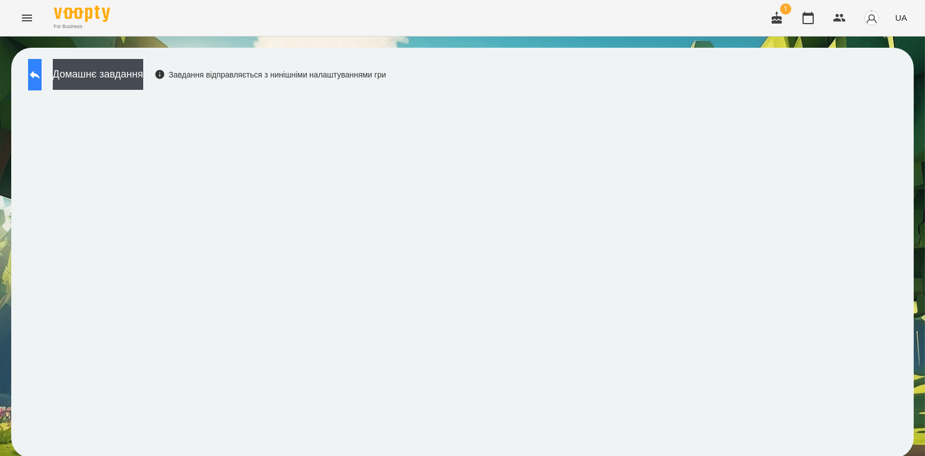
click at [40, 75] on icon at bounding box center [34, 74] width 13 height 13
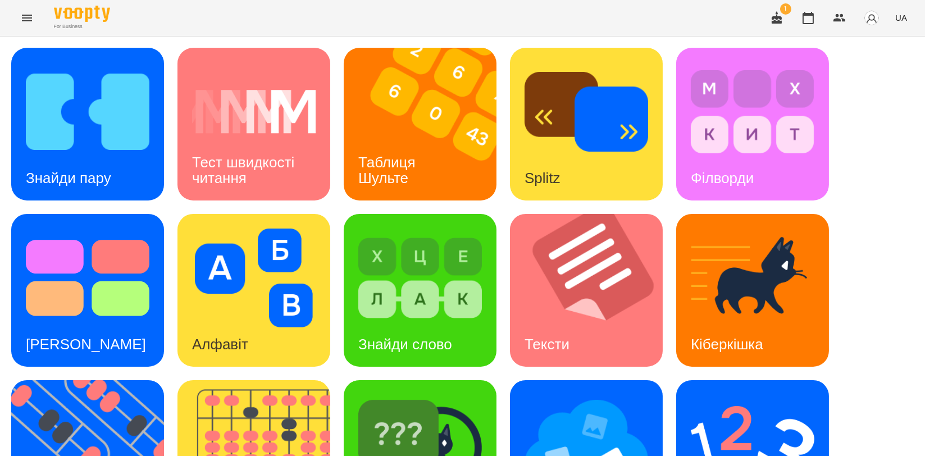
scroll to position [187, 0]
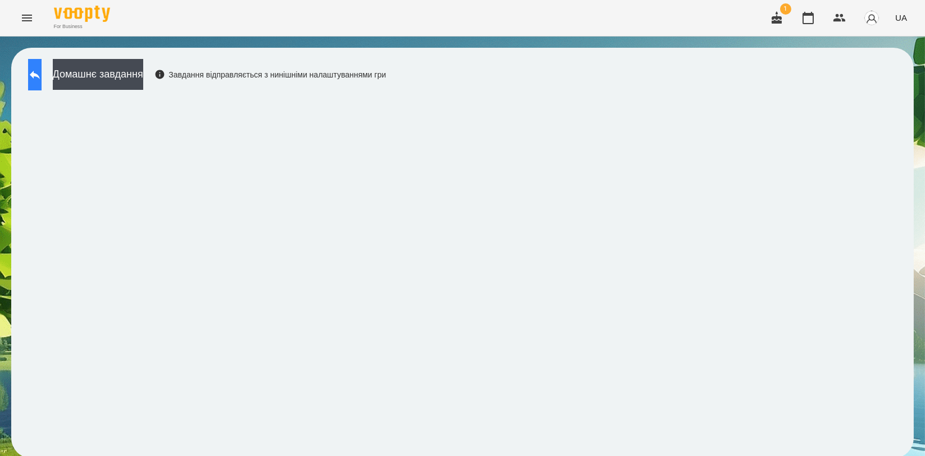
click at [31, 66] on button at bounding box center [34, 74] width 13 height 31
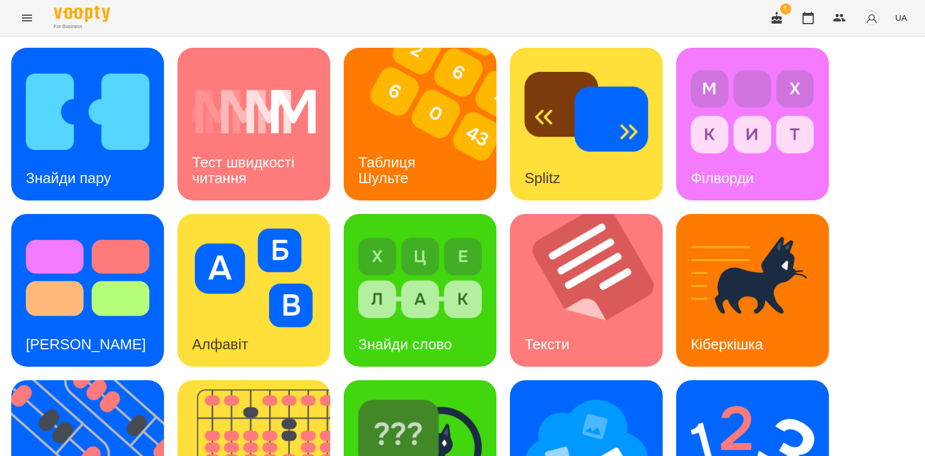
scroll to position [125, 0]
click at [427, 395] on img at bounding box center [420, 444] width 124 height 99
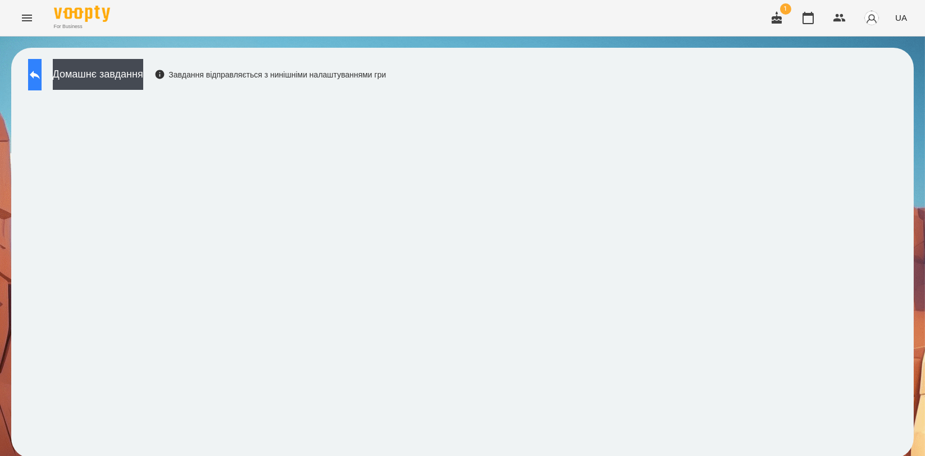
click at [42, 79] on icon at bounding box center [34, 74] width 13 height 13
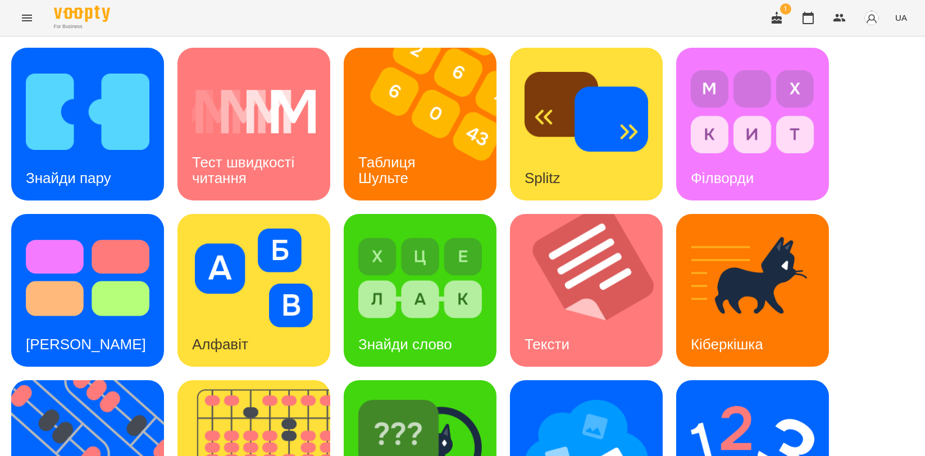
scroll to position [125, 0]
click at [143, 380] on img at bounding box center [94, 456] width 167 height 153
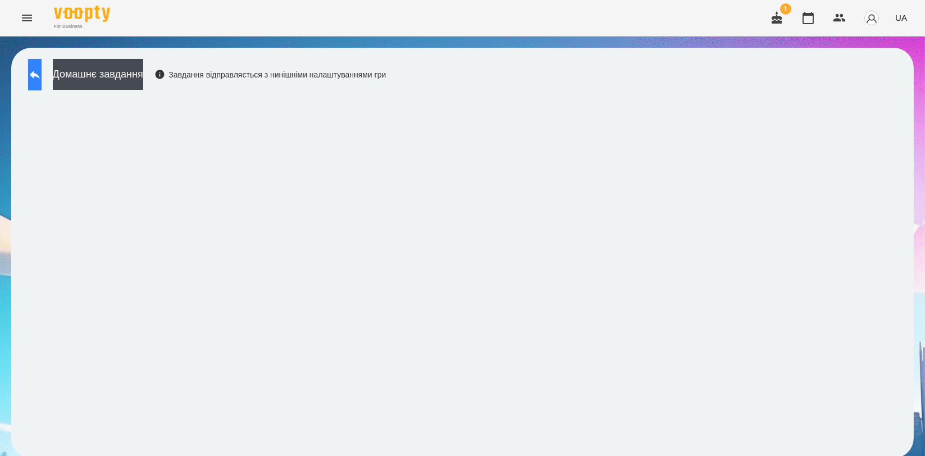
click at [42, 76] on icon at bounding box center [34, 74] width 13 height 13
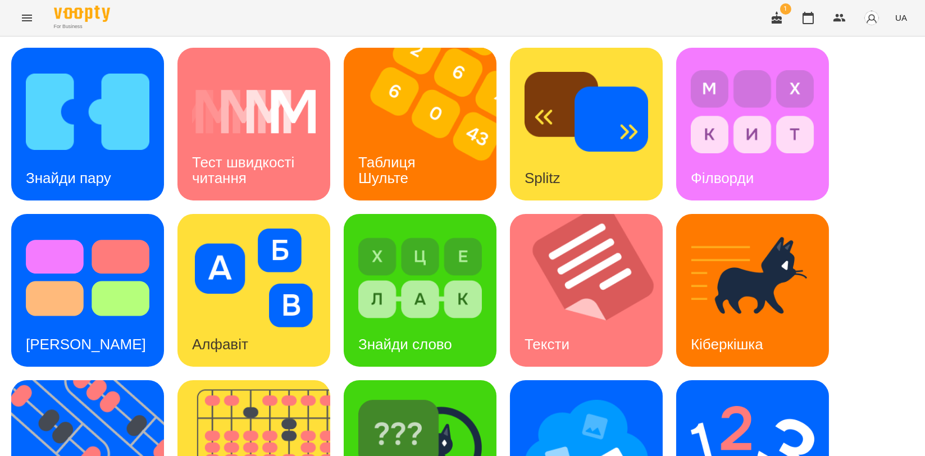
scroll to position [187, 0]
click at [278, 380] on img at bounding box center [260, 456] width 167 height 153
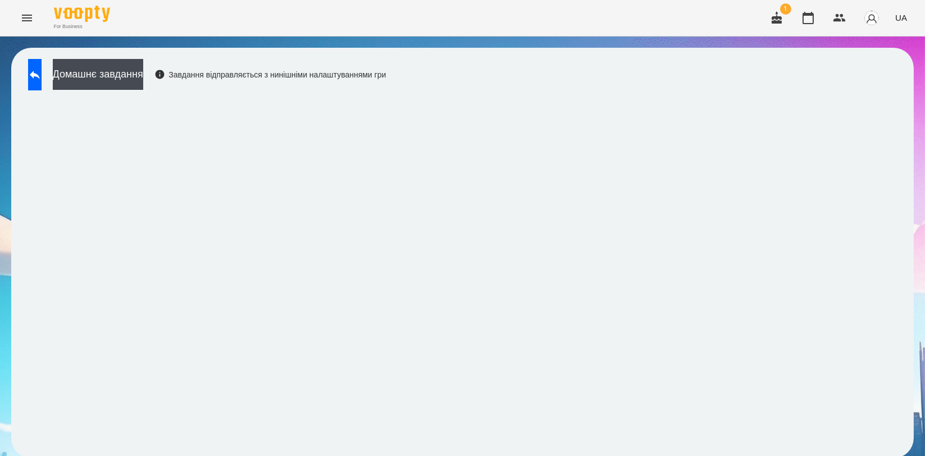
scroll to position [2, 0]
click at [42, 75] on button at bounding box center [34, 74] width 13 height 31
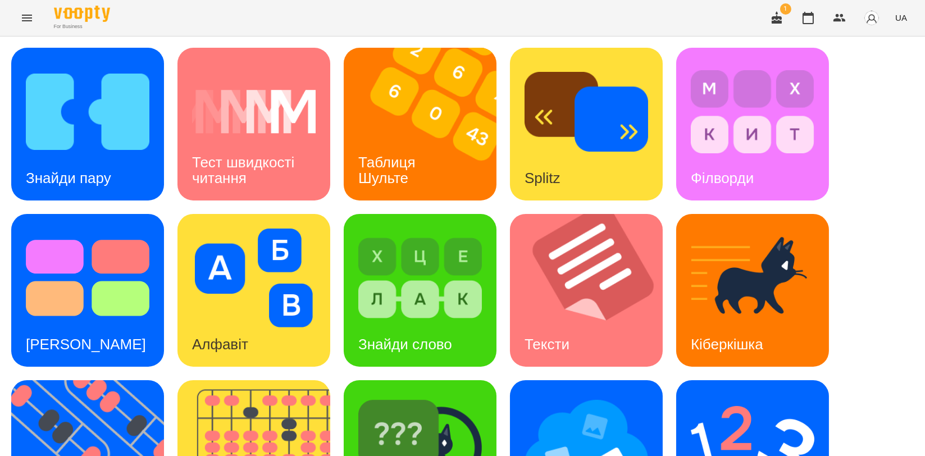
scroll to position [254, 0]
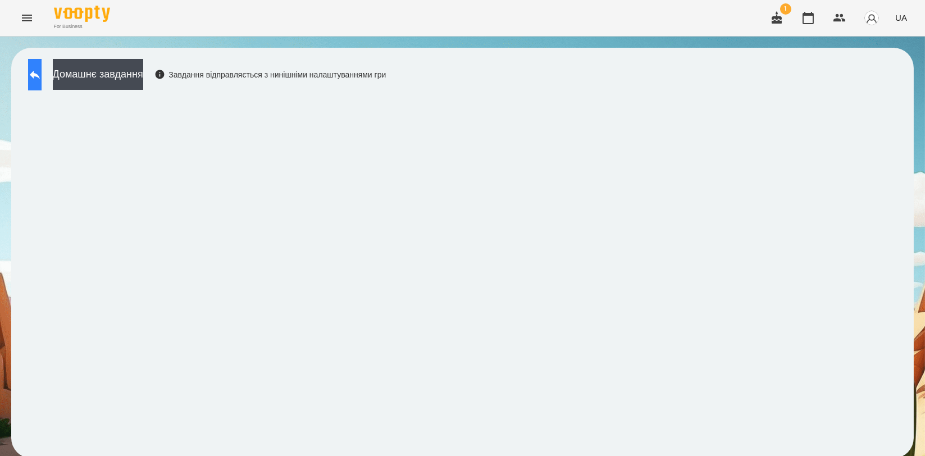
click at [40, 75] on icon at bounding box center [35, 75] width 10 height 8
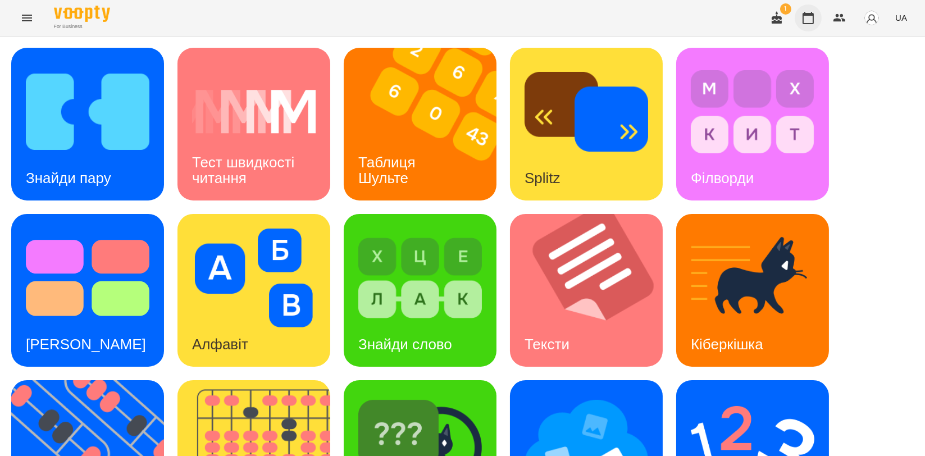
click at [804, 20] on icon "button" at bounding box center [808, 18] width 11 height 12
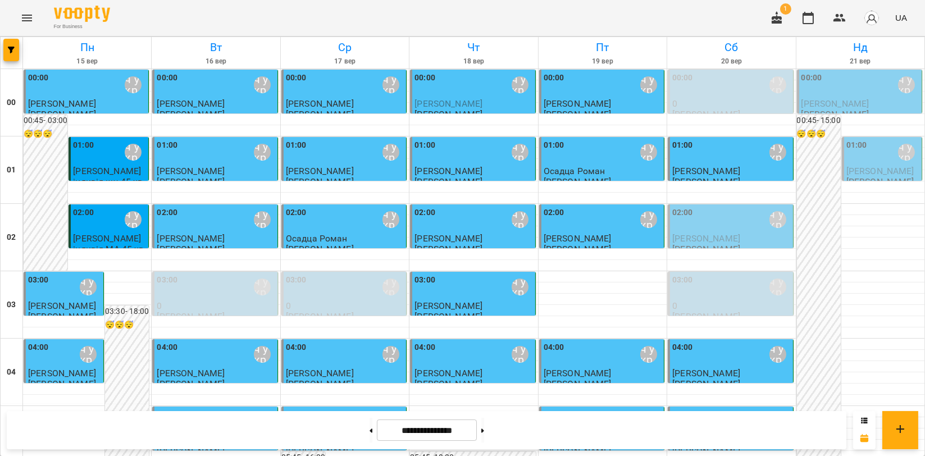
click at [848, 110] on p "[PERSON_NAME]" at bounding box center [836, 115] width 68 height 10
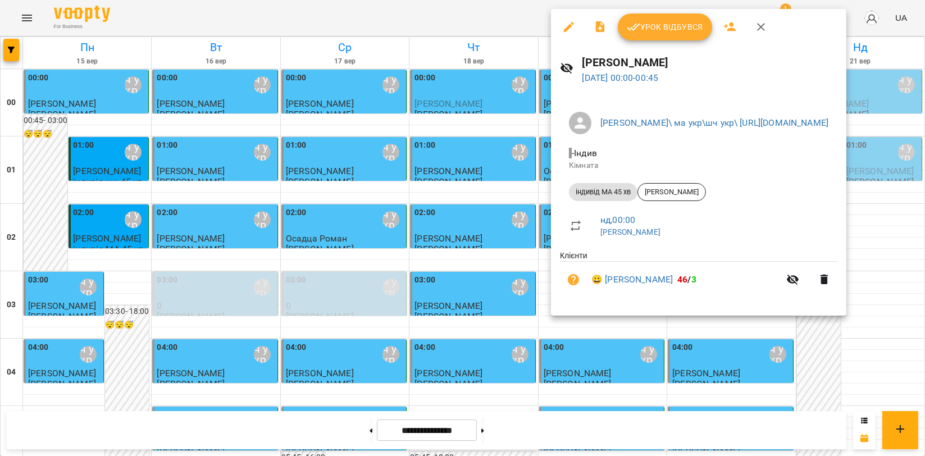
click at [682, 28] on span "Урок відбувся" at bounding box center [665, 26] width 76 height 13
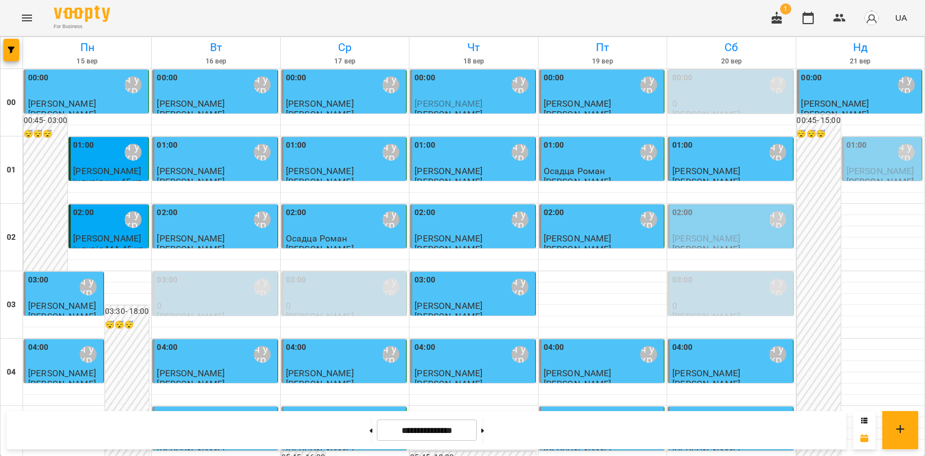
click at [894, 151] on div "[PERSON_NAME]\ ма укр\шч укр\ [URL][DOMAIN_NAME]" at bounding box center [907, 152] width 26 height 26
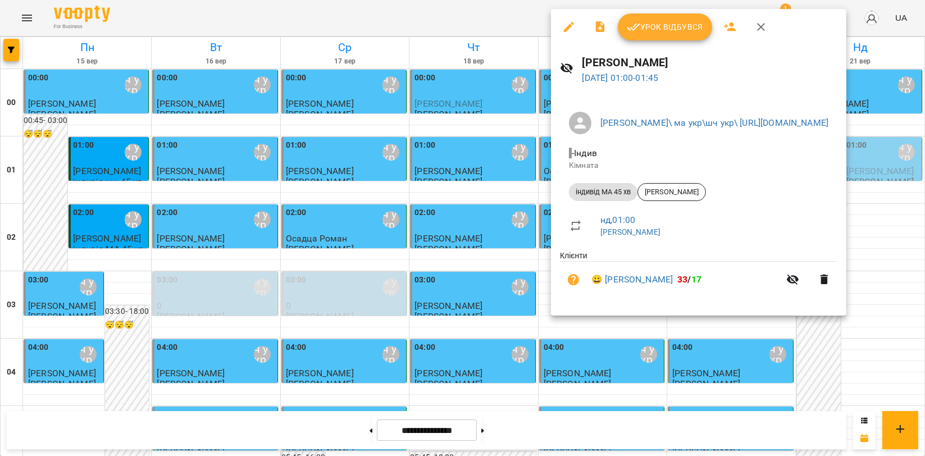
click at [672, 32] on span "Урок відбувся" at bounding box center [665, 26] width 76 height 13
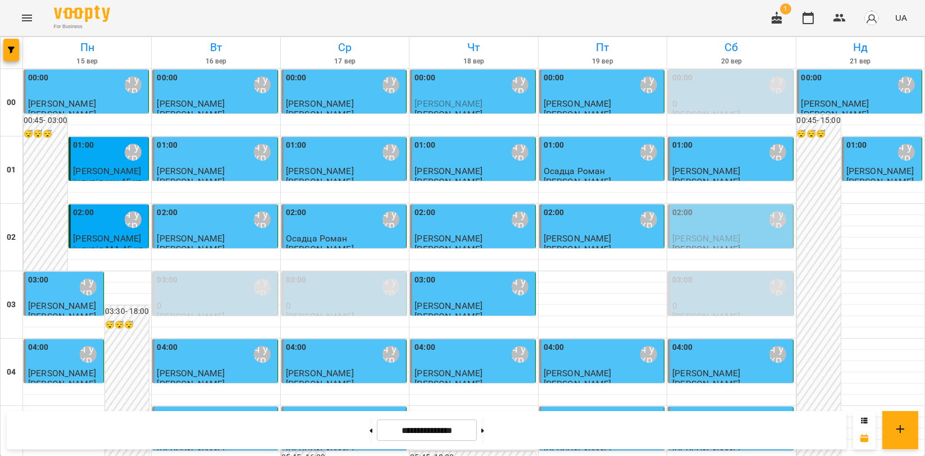
scroll to position [1281, 0]
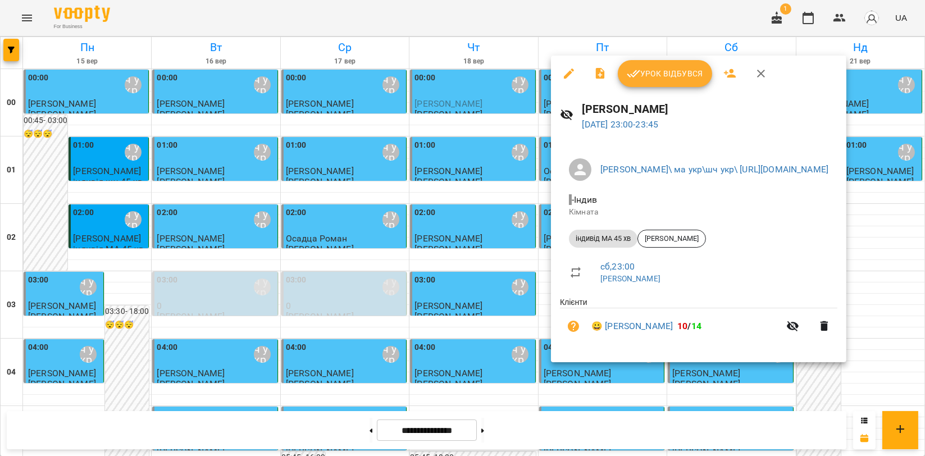
click at [663, 92] on div "Мойсук Надія 20 вер 2025 23:00 - 23:45" at bounding box center [698, 116] width 295 height 49
click at [670, 83] on button "Урок відбувся" at bounding box center [665, 73] width 94 height 27
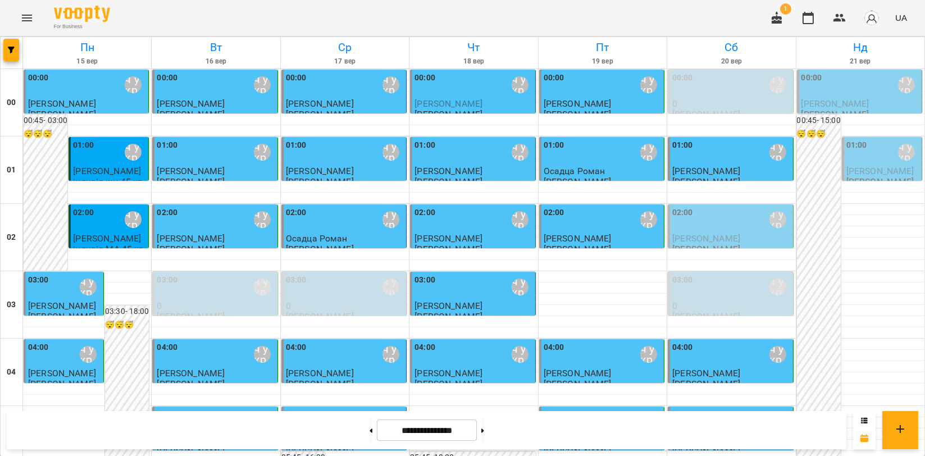
click at [28, 22] on icon "Menu" at bounding box center [26, 17] width 13 height 13
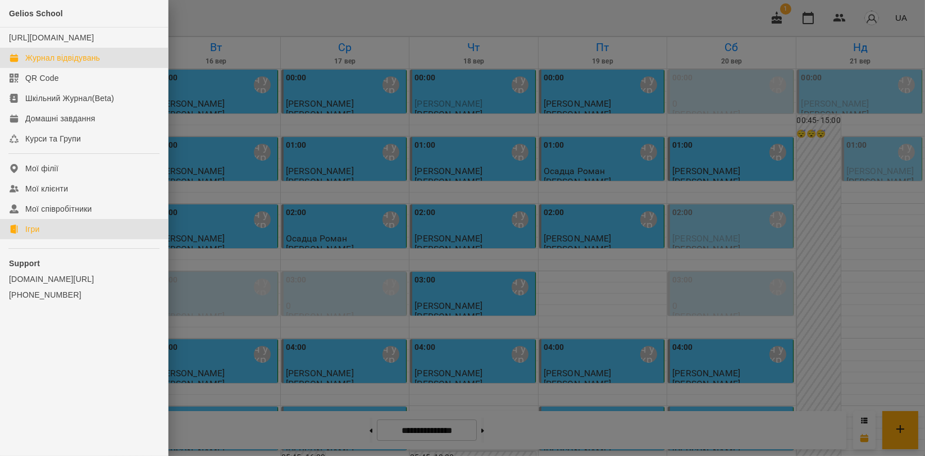
click at [31, 235] on div "Ігри" at bounding box center [32, 229] width 14 height 11
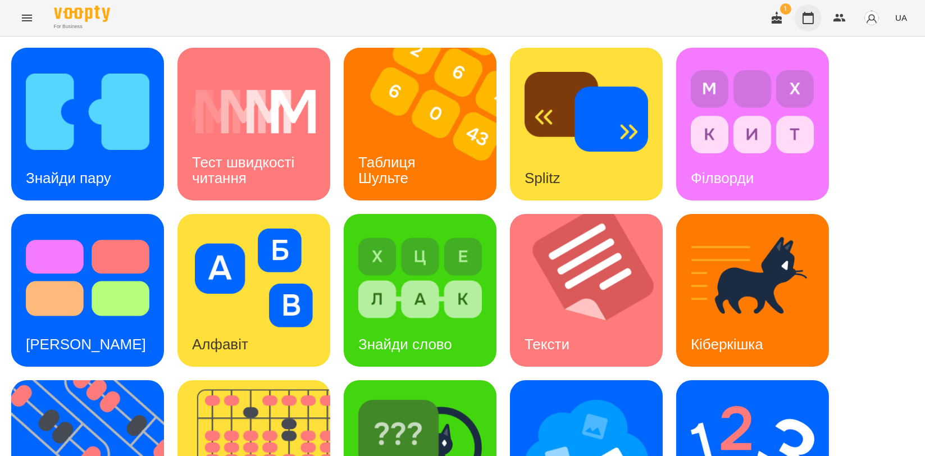
click at [807, 30] on button "button" at bounding box center [808, 17] width 27 height 27
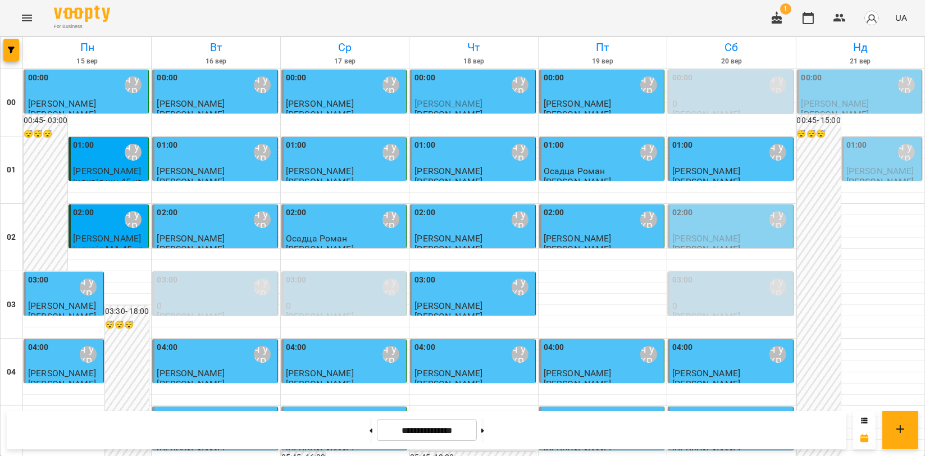
click at [846, 168] on span "[PERSON_NAME]" at bounding box center [880, 171] width 68 height 11
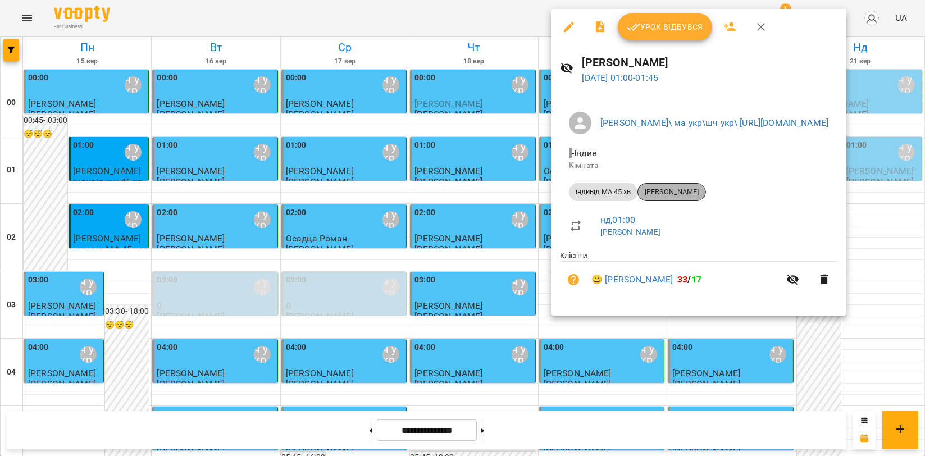
click at [683, 192] on span "[PERSON_NAME]" at bounding box center [671, 192] width 67 height 10
